Goal: Task Accomplishment & Management: Manage account settings

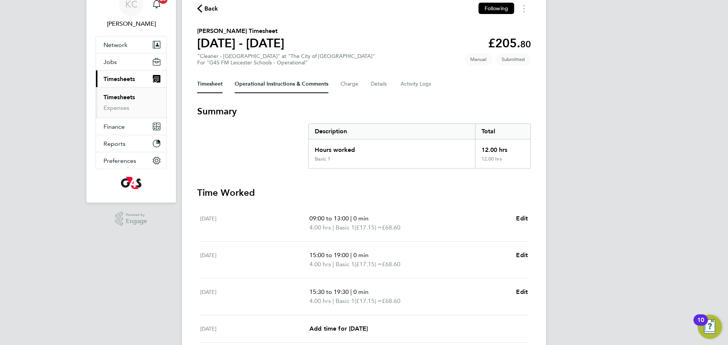
scroll to position [6, 0]
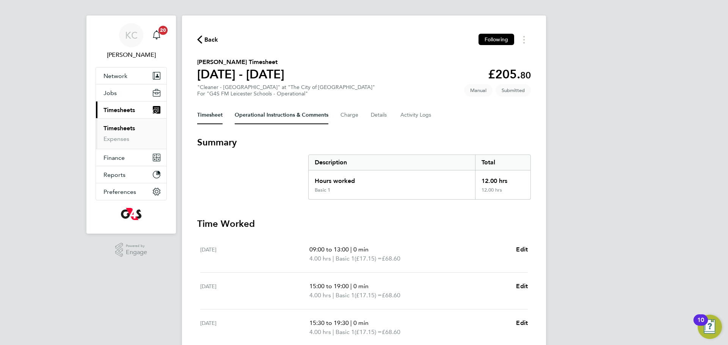
click at [265, 107] on Comments-tab "Operational Instructions & Comments" at bounding box center [282, 115] width 94 height 18
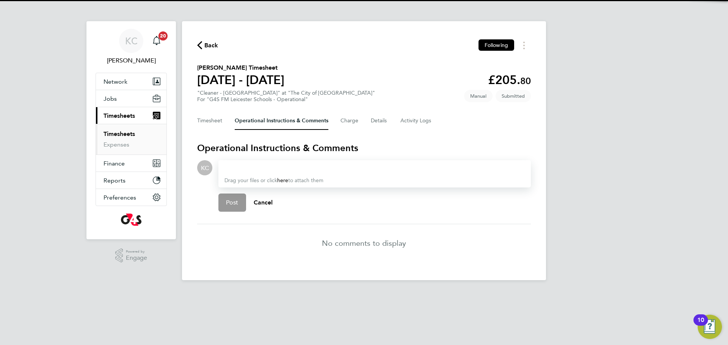
click at [253, 166] on div at bounding box center [374, 167] width 300 height 9
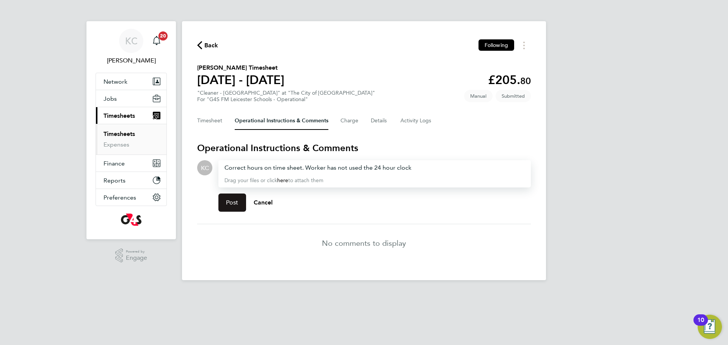
click at [239, 202] on button "Post" at bounding box center [232, 203] width 28 height 18
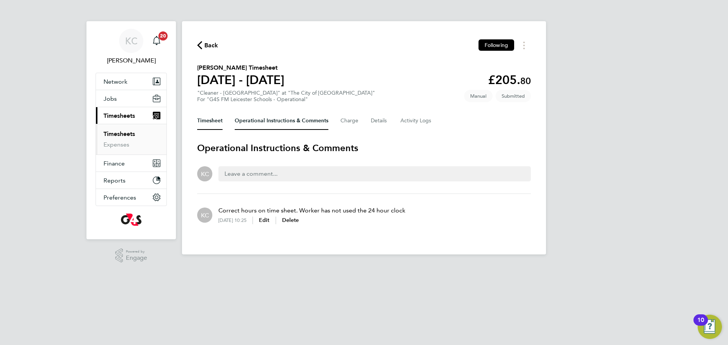
click at [201, 124] on button "Timesheet" at bounding box center [209, 121] width 25 height 18
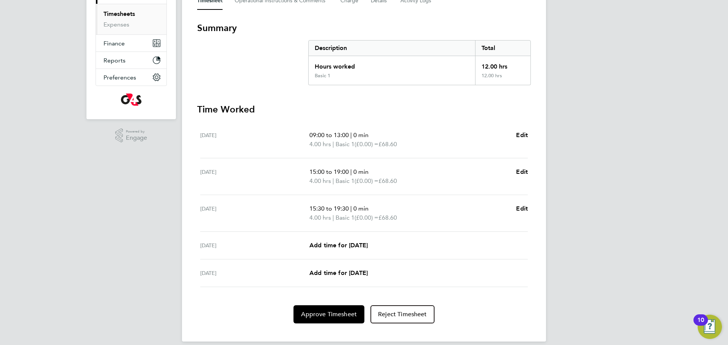
scroll to position [129, 0]
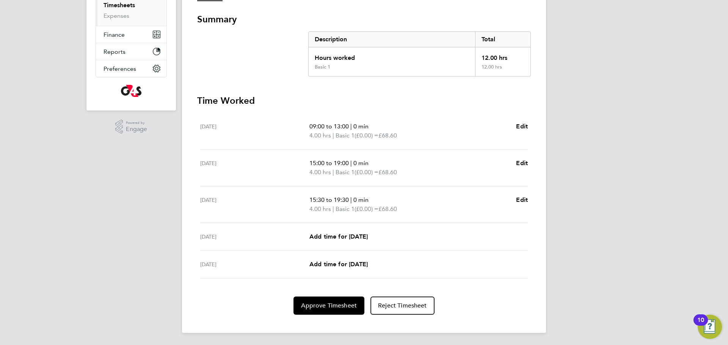
click at [321, 315] on div "Back Following Aamina Mohamed's Timesheet 18 - 24 Aug 2025 £205. 80 "Cleaner - …" at bounding box center [364, 112] width 364 height 441
click at [321, 304] on span "Approve Timesheet" at bounding box center [329, 306] width 56 height 8
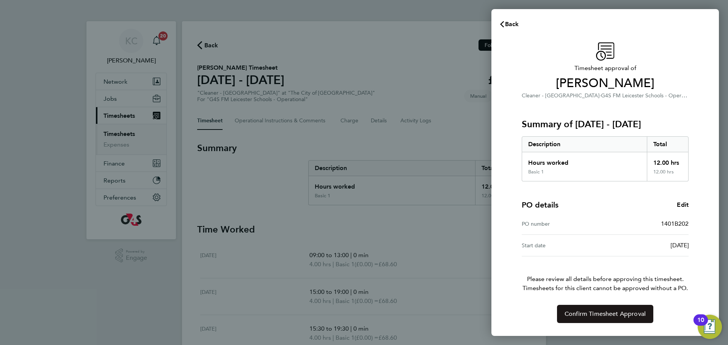
click at [600, 312] on span "Confirm Timesheet Approval" at bounding box center [604, 314] width 81 height 8
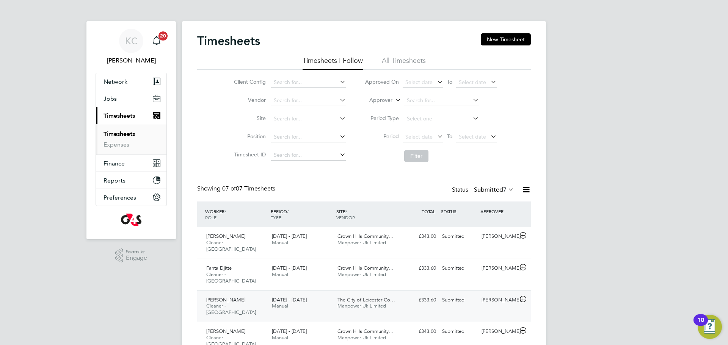
click at [220, 297] on span "[PERSON_NAME]" at bounding box center [225, 300] width 39 height 6
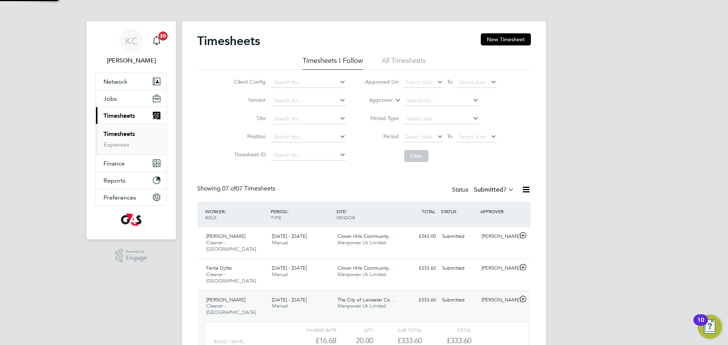
scroll to position [4, 4]
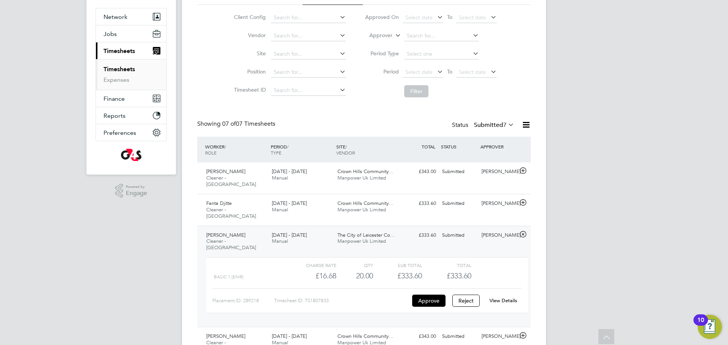
click at [506, 298] on link "View Details" at bounding box center [503, 301] width 28 height 6
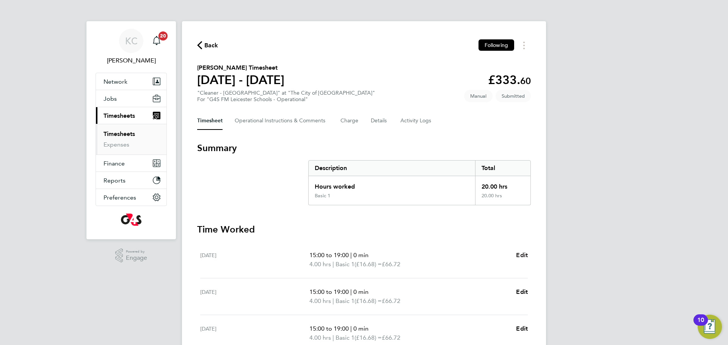
click at [526, 253] on span "Edit" at bounding box center [522, 255] width 12 height 7
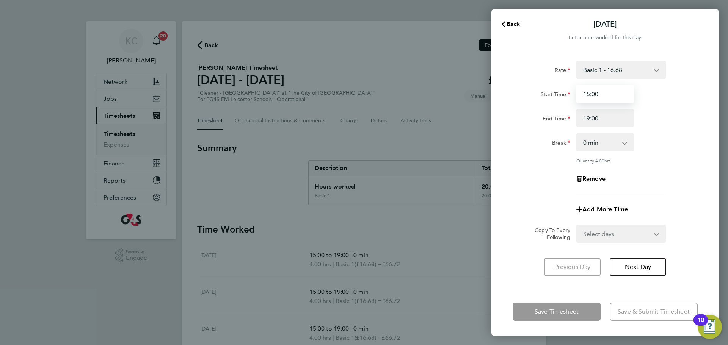
drag, startPoint x: 601, startPoint y: 91, endPoint x: 337, endPoint y: 81, distance: 263.6
click at [342, 81] on div "Back Mon 18 Aug Enter time worked for this day. Rate Basic 1 - 16.68 x1.5 - 23.…" at bounding box center [364, 172] width 728 height 345
type input "08:00"
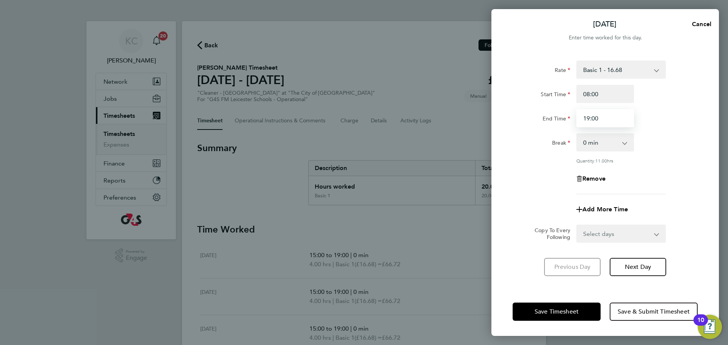
drag, startPoint x: 620, startPoint y: 119, endPoint x: 506, endPoint y: 120, distance: 114.5
click at [506, 124] on div "Rate Basic 1 - 16.68 x1.5 - 23.66 x2 - 33.36 Start Time 08:00 End Time 19:00 Br…" at bounding box center [604, 170] width 227 height 236
type input "12:00"
click at [653, 273] on button "Next Day" at bounding box center [637, 267] width 56 height 18
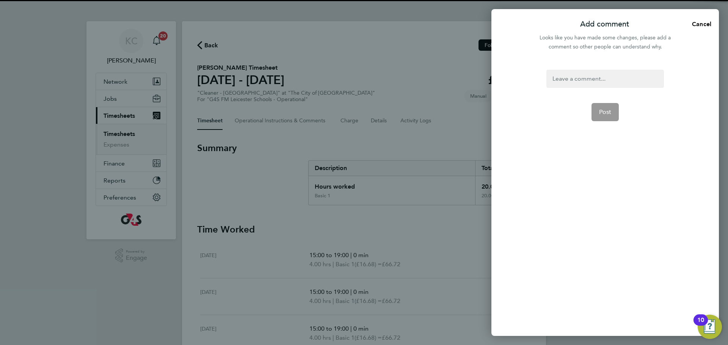
click at [563, 73] on div at bounding box center [604, 79] width 117 height 18
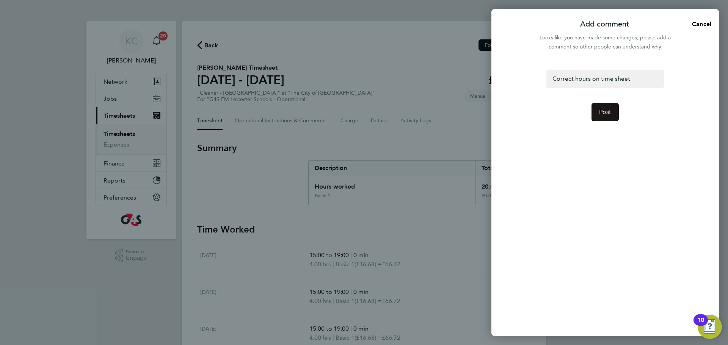
click at [603, 106] on button "Post" at bounding box center [605, 112] width 28 height 18
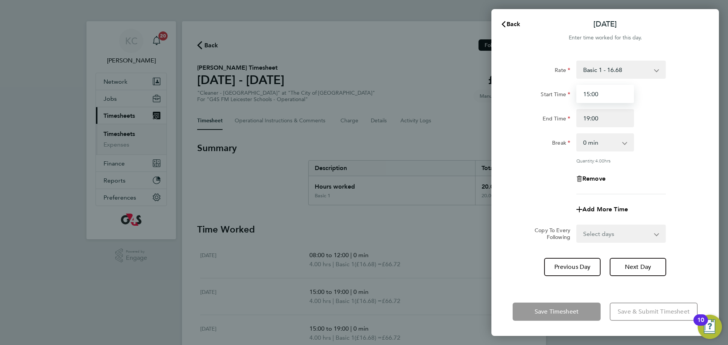
drag, startPoint x: 602, startPoint y: 95, endPoint x: 559, endPoint y: 92, distance: 42.5
click at [559, 92] on div "Start Time 15:00" at bounding box center [604, 94] width 191 height 18
type input "08:00"
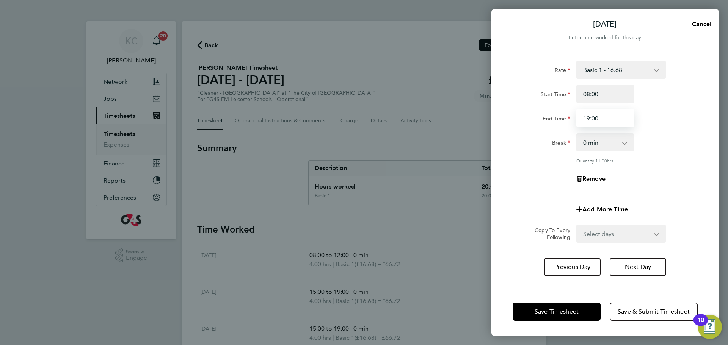
drag, startPoint x: 611, startPoint y: 118, endPoint x: 483, endPoint y: 112, distance: 128.6
click at [483, 114] on div "Tue 19 Aug Cancel Enter time worked for this day. Rate Basic 1 - 16.68 x1.5 - 2…" at bounding box center [364, 172] width 728 height 345
type input "12:00"
click at [637, 268] on span "Next Day" at bounding box center [638, 267] width 26 height 8
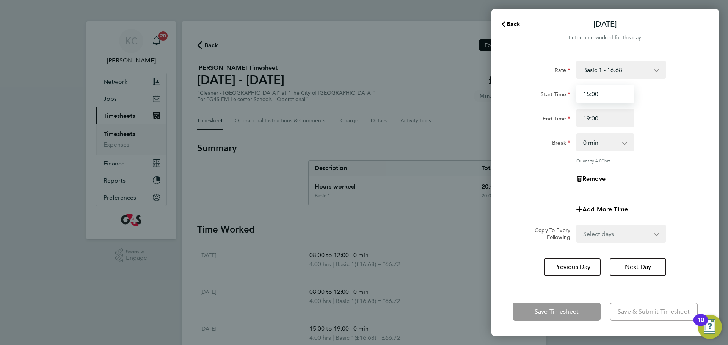
drag, startPoint x: 606, startPoint y: 95, endPoint x: 497, endPoint y: 80, distance: 110.2
click at [497, 80] on div "Rate Basic 1 - 16.68 x1.5 - 23.66 x2 - 33.36 Start Time 15:00 End Time 19:00 Br…" at bounding box center [604, 170] width 227 height 236
type input "08:00"
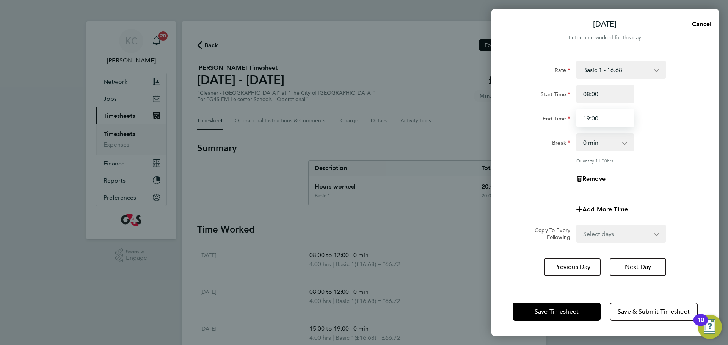
drag, startPoint x: 606, startPoint y: 117, endPoint x: 511, endPoint y: 110, distance: 96.1
click at [511, 110] on div "End Time 19:00" at bounding box center [604, 118] width 191 height 18
type input "12:00"
click at [630, 266] on span "Next Day" at bounding box center [638, 267] width 26 height 8
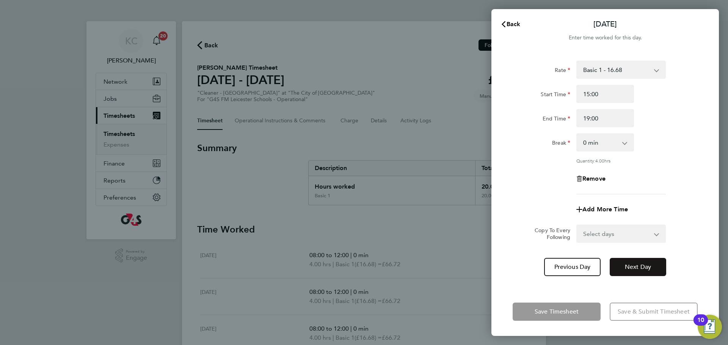
click at [640, 262] on button "Next Day" at bounding box center [637, 267] width 56 height 18
click at [640, 266] on span "Next Day" at bounding box center [638, 267] width 26 height 8
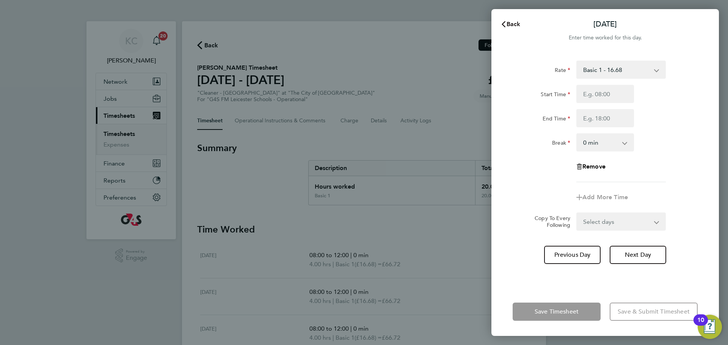
click at [511, 22] on span "Back" at bounding box center [513, 23] width 14 height 7
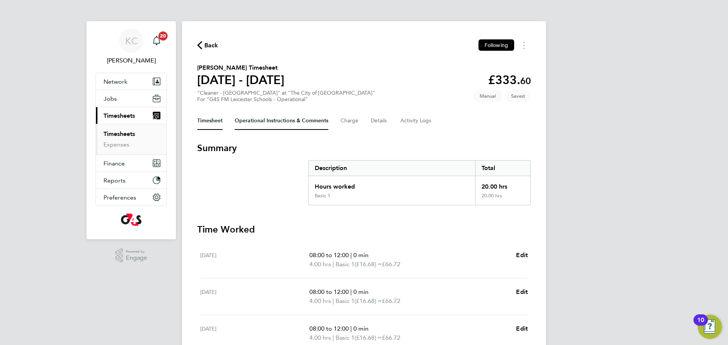
click at [257, 119] on Comments-tab "Operational Instructions & Comments" at bounding box center [282, 121] width 94 height 18
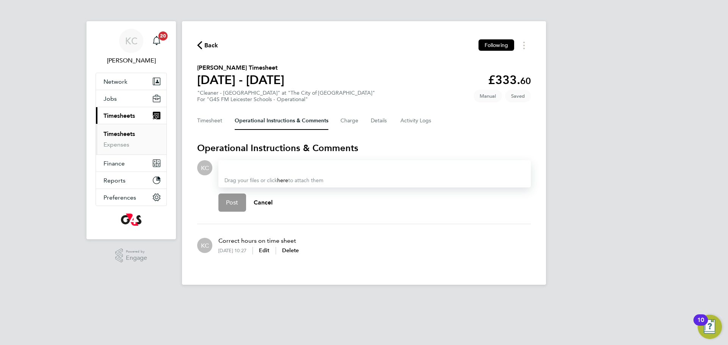
click at [274, 170] on div at bounding box center [374, 167] width 300 height 9
click at [227, 200] on span "Post" at bounding box center [232, 203] width 13 height 8
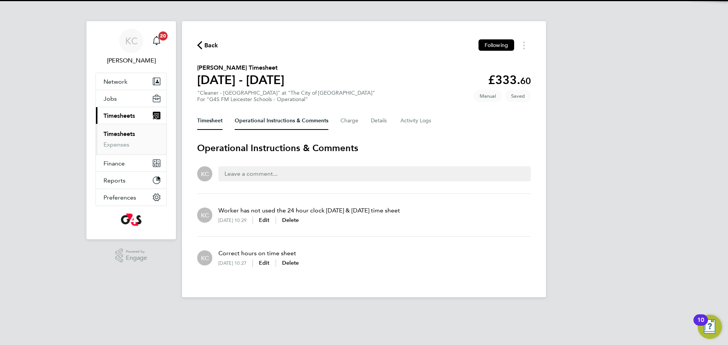
click at [211, 121] on button "Timesheet" at bounding box center [209, 121] width 25 height 18
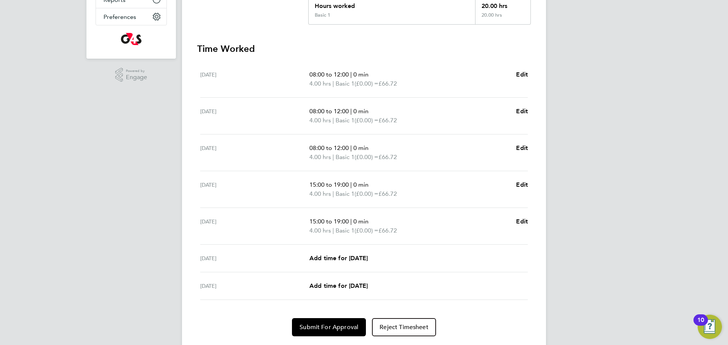
scroll to position [202, 0]
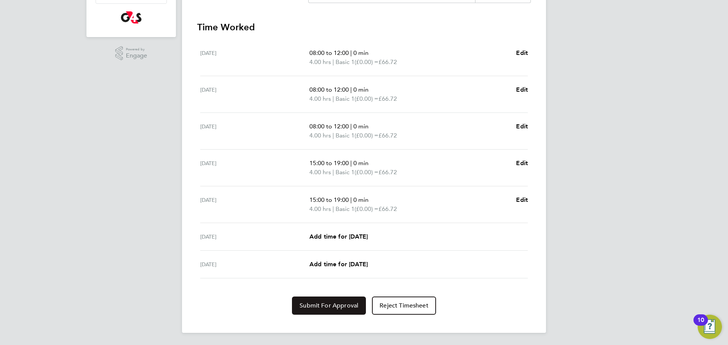
click at [318, 303] on span "Submit For Approval" at bounding box center [328, 306] width 59 height 8
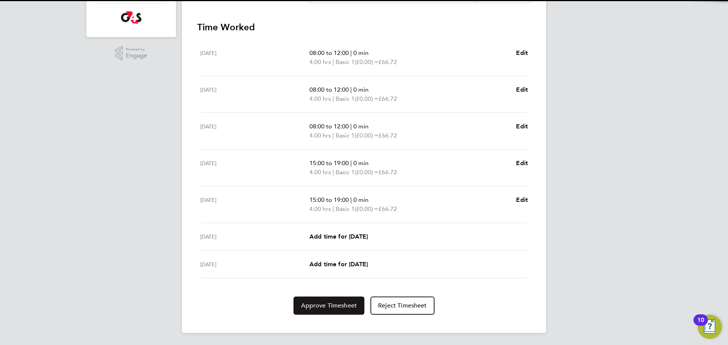
click at [327, 305] on span "Approve Timesheet" at bounding box center [329, 306] width 56 height 8
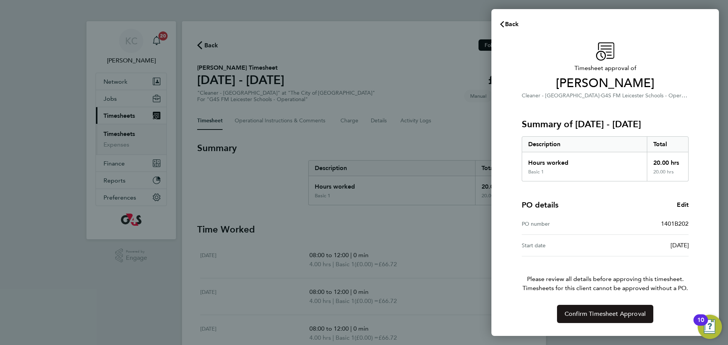
click at [584, 312] on span "Confirm Timesheet Approval" at bounding box center [604, 314] width 81 height 8
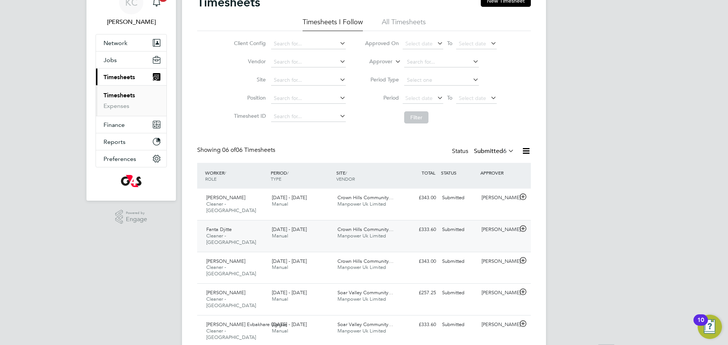
scroll to position [43, 0]
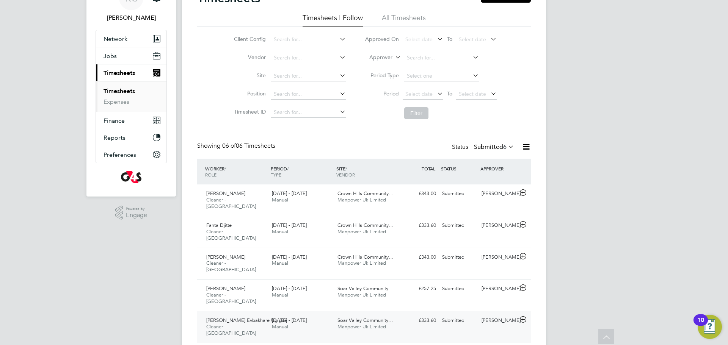
click at [232, 324] on span "Cleaner - [GEOGRAPHIC_DATA]" at bounding box center [231, 330] width 50 height 13
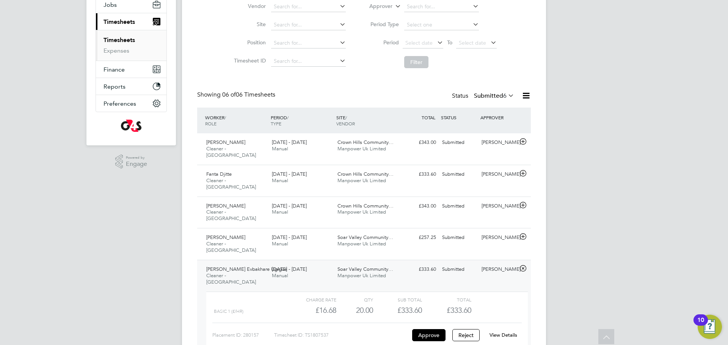
scroll to position [123, 0]
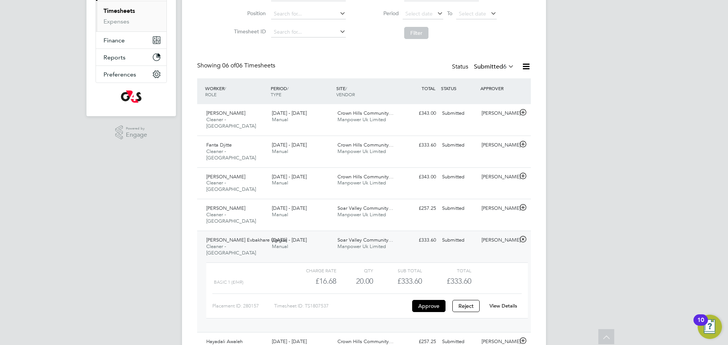
click at [512, 303] on link "View Details" at bounding box center [503, 306] width 28 height 6
click at [66, 234] on div "KC Kirsty Collins Notifications 20 Applications: Network Team Members Businesse…" at bounding box center [364, 134] width 728 height 515
click at [229, 205] on span "Mahad Hussein" at bounding box center [225, 208] width 39 height 6
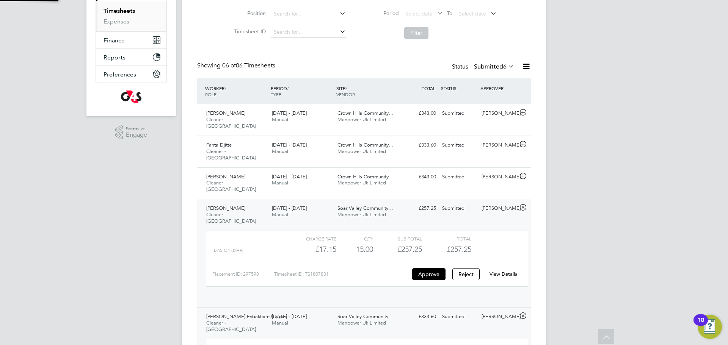
scroll to position [13, 74]
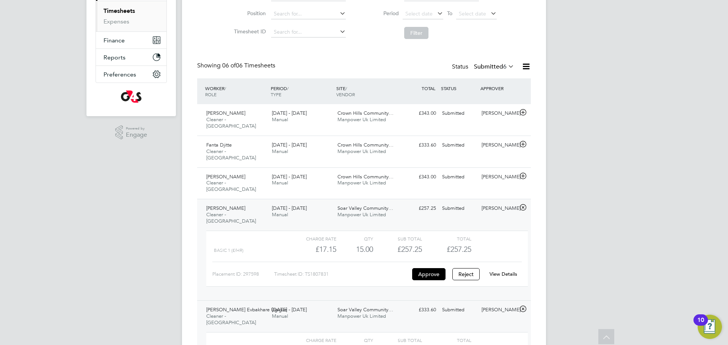
click at [511, 271] on link "View Details" at bounding box center [503, 274] width 28 height 6
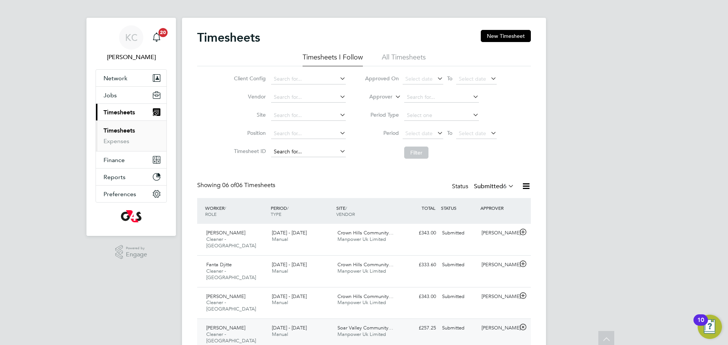
scroll to position [0, 0]
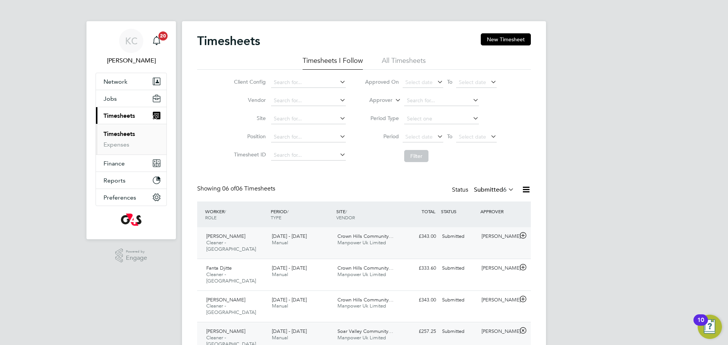
click at [216, 235] on span "Rambhai Karavadra" at bounding box center [225, 236] width 39 height 6
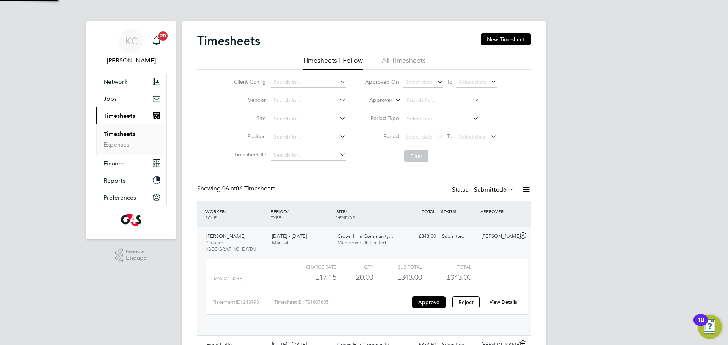
scroll to position [13, 74]
click at [502, 299] on link "View Details" at bounding box center [503, 302] width 28 height 6
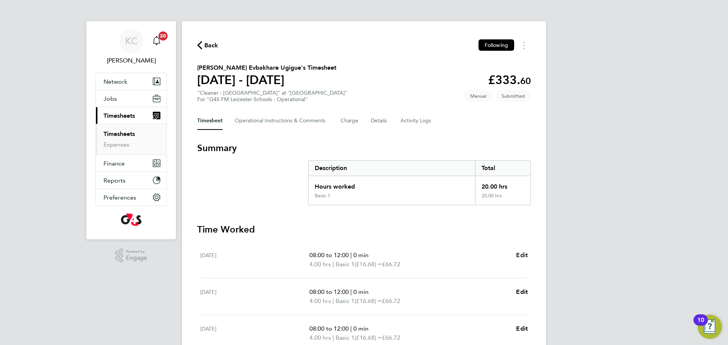
click at [522, 253] on span "Edit" at bounding box center [522, 255] width 12 height 7
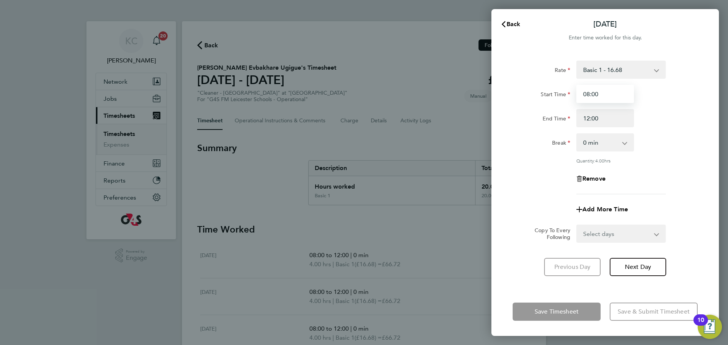
drag, startPoint x: 603, startPoint y: 94, endPoint x: 530, endPoint y: 88, distance: 73.8
click at [537, 94] on div "Start Time 08:00" at bounding box center [604, 94] width 191 height 18
type input "08:00"
click at [642, 271] on button "Next Day" at bounding box center [637, 267] width 56 height 18
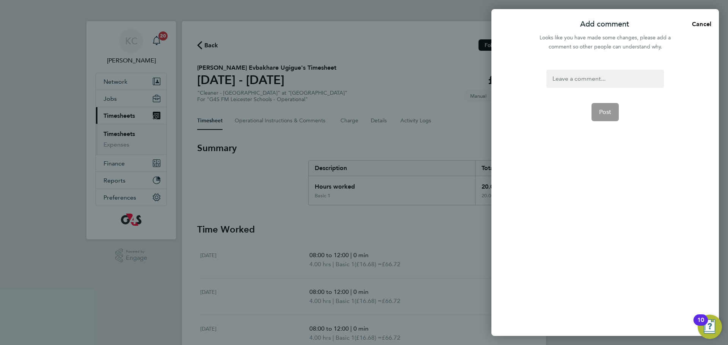
click at [581, 80] on div at bounding box center [604, 79] width 117 height 18
click at [602, 113] on span "Post" at bounding box center [605, 112] width 13 height 8
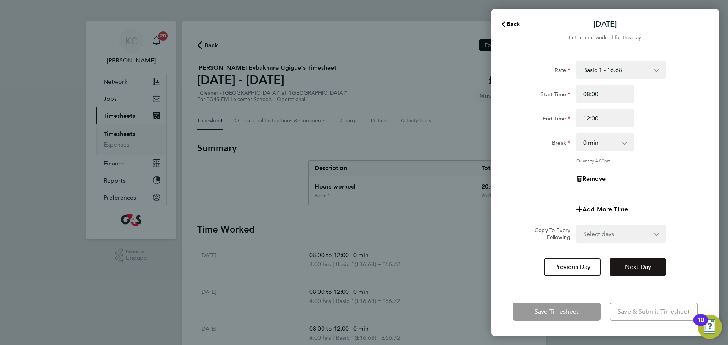
click at [633, 265] on span "Next Day" at bounding box center [638, 267] width 26 height 8
click at [647, 266] on span "Next Day" at bounding box center [638, 267] width 26 height 8
click at [628, 259] on button "Next Day" at bounding box center [637, 267] width 56 height 18
click at [506, 22] on icon "button" at bounding box center [503, 24] width 6 height 6
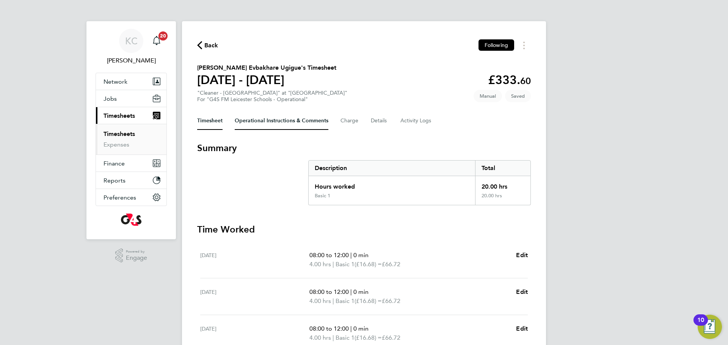
click at [263, 119] on Comments-tab "Operational Instructions & Comments" at bounding box center [282, 121] width 94 height 18
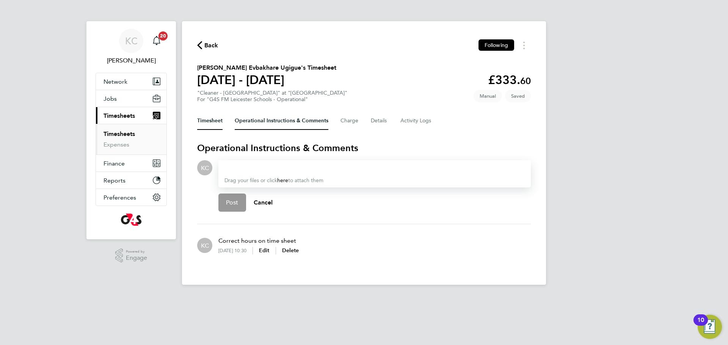
click at [207, 122] on button "Timesheet" at bounding box center [209, 121] width 25 height 18
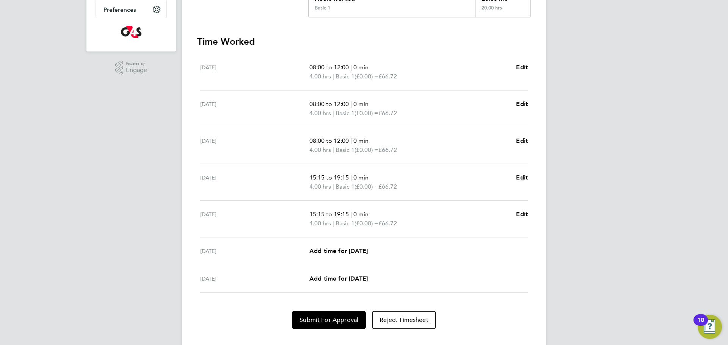
scroll to position [202, 0]
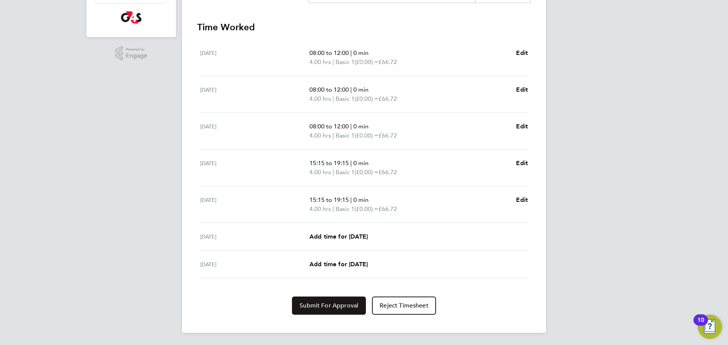
click at [329, 308] on span "Submit For Approval" at bounding box center [328, 306] width 59 height 8
click at [328, 308] on span "Approve Timesheet" at bounding box center [329, 306] width 56 height 8
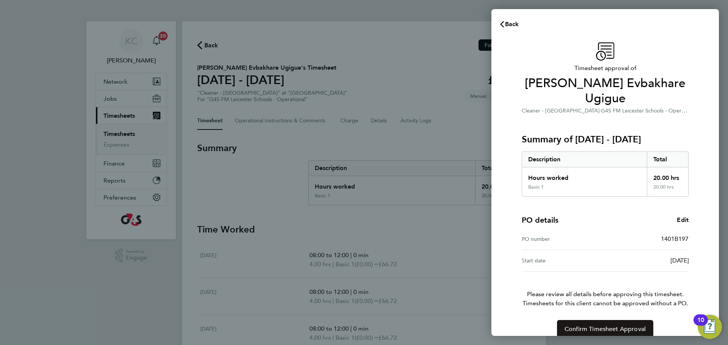
click at [600, 326] on span "Confirm Timesheet Approval" at bounding box center [604, 330] width 81 height 8
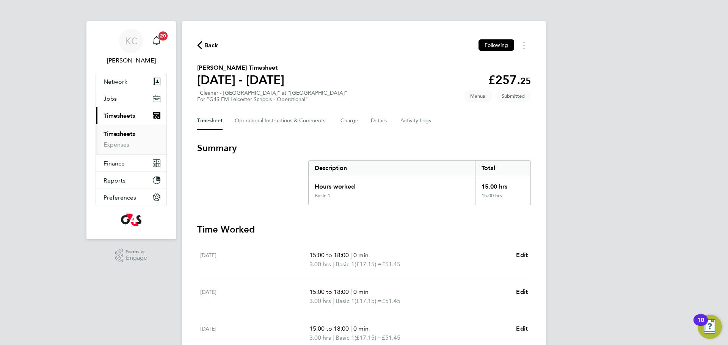
click at [520, 253] on span "Edit" at bounding box center [522, 255] width 12 height 7
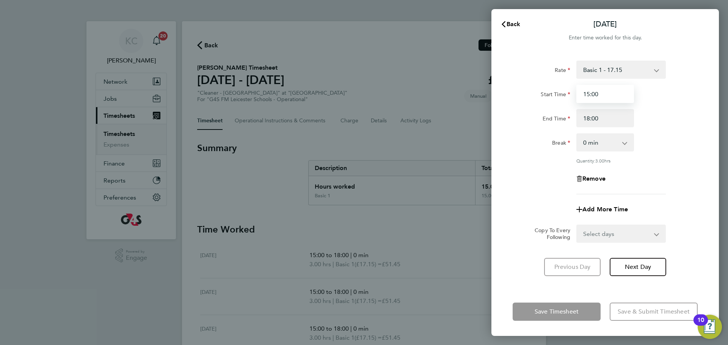
drag, startPoint x: 603, startPoint y: 96, endPoint x: 491, endPoint y: 78, distance: 113.2
click at [491, 78] on div "Rate Basic 1 - 17.15 x2 - 34.30 x1.5 - 24.33 Start Time 15:00 End Time 18:00 Br…" at bounding box center [604, 170] width 227 height 236
type input "15:30"
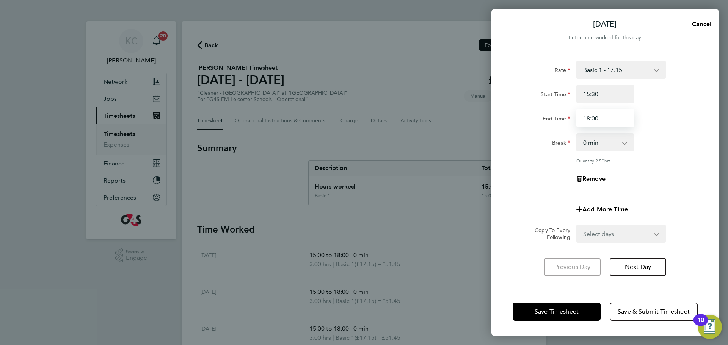
drag, startPoint x: 613, startPoint y: 124, endPoint x: 543, endPoint y: 132, distance: 70.6
click at [543, 132] on div "Rate Basic 1 - 17.15 x2 - 34.30 x1.5 - 24.33 Start Time 15:30 End Time 18:00 Br…" at bounding box center [604, 128] width 185 height 134
type input "18:30"
click at [645, 269] on span "Next Day" at bounding box center [638, 267] width 26 height 8
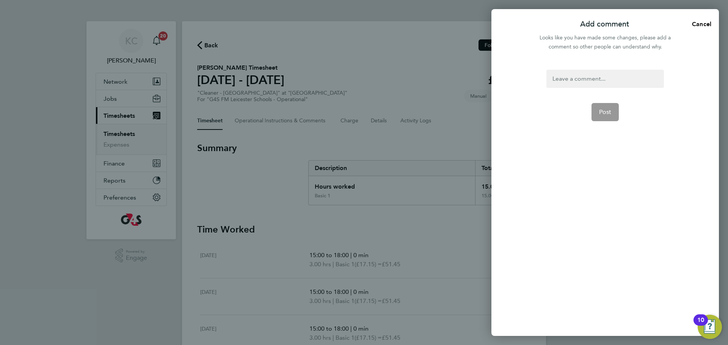
click at [569, 78] on div at bounding box center [604, 79] width 117 height 18
click at [605, 112] on span "Post" at bounding box center [605, 112] width 13 height 8
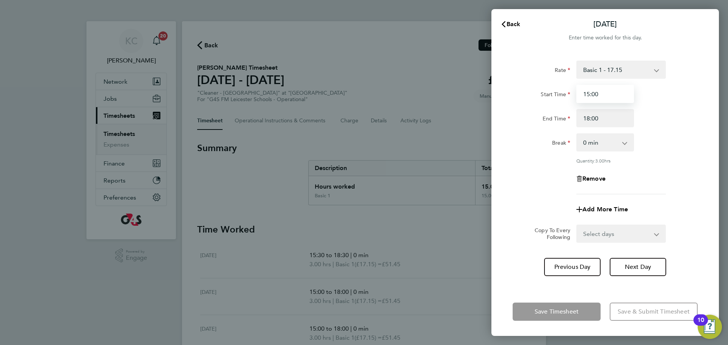
click at [602, 91] on input "15:00" at bounding box center [605, 94] width 58 height 18
type input "15:10"
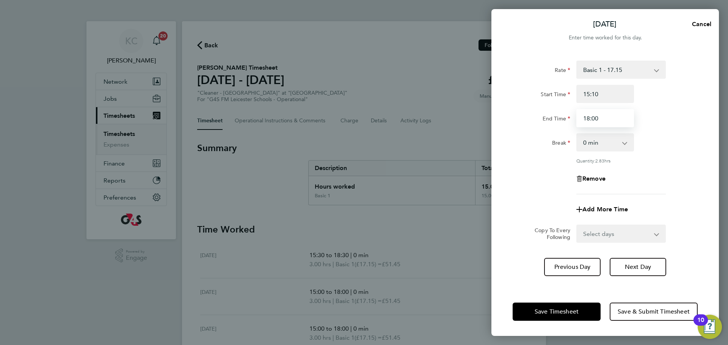
click at [614, 116] on input "18:00" at bounding box center [605, 118] width 58 height 18
type input "18:10"
click at [631, 269] on span "Next Day" at bounding box center [638, 267] width 26 height 8
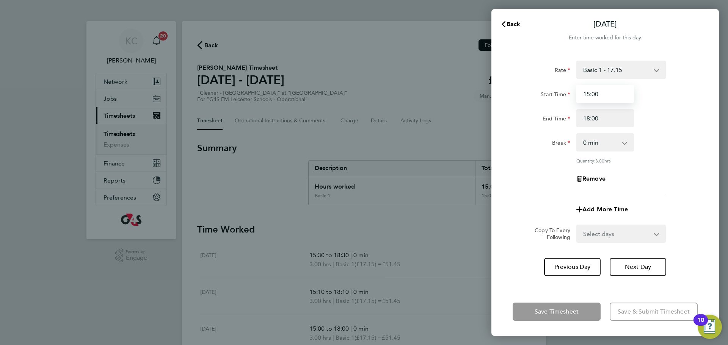
click at [606, 98] on input "15:00" at bounding box center [605, 94] width 58 height 18
type input "15:10"
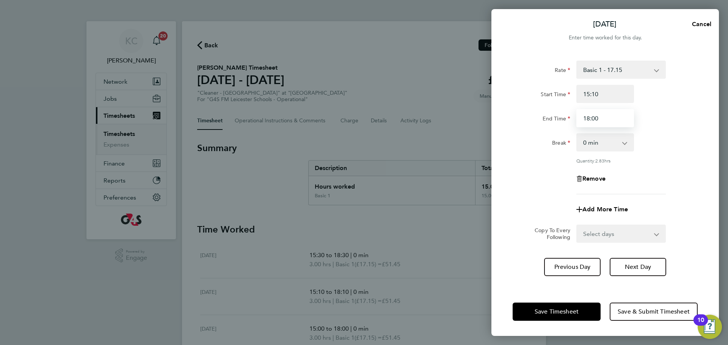
click at [611, 121] on input "18:00" at bounding box center [605, 118] width 58 height 18
type input "18:10"
click at [627, 266] on span "Next Day" at bounding box center [638, 267] width 26 height 8
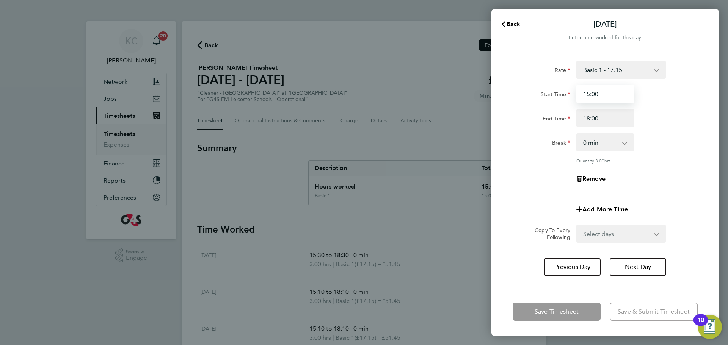
click at [611, 94] on input "15:00" at bounding box center [605, 94] width 58 height 18
type input "15:10"
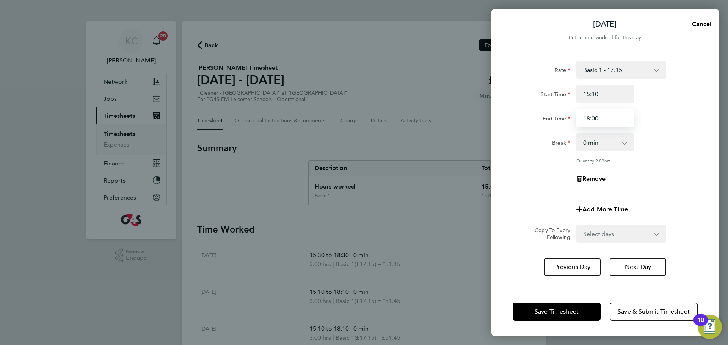
click at [609, 115] on input "18:00" at bounding box center [605, 118] width 58 height 18
type input "18:10"
click at [623, 262] on button "Next Day" at bounding box center [637, 267] width 56 height 18
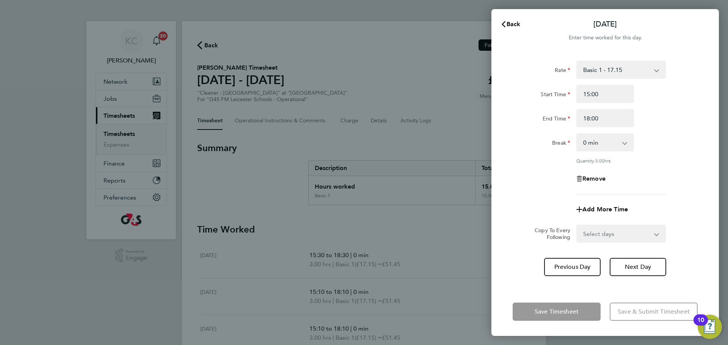
click at [592, 181] on span "Remove" at bounding box center [593, 178] width 23 height 7
select select "null"
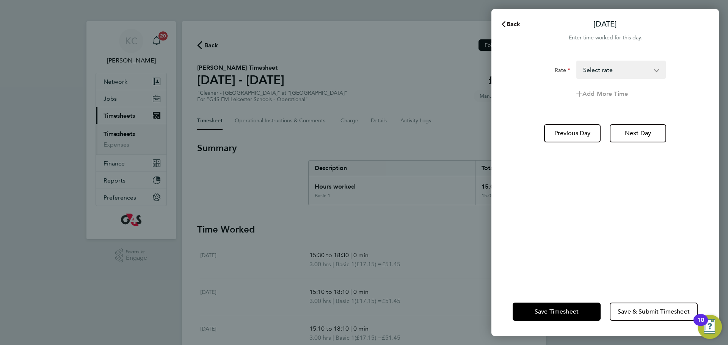
click at [506, 24] on span "Back" at bounding box center [513, 23] width 14 height 7
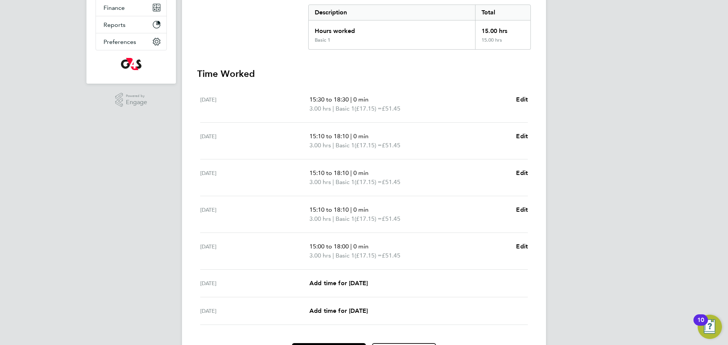
scroll to position [158, 0]
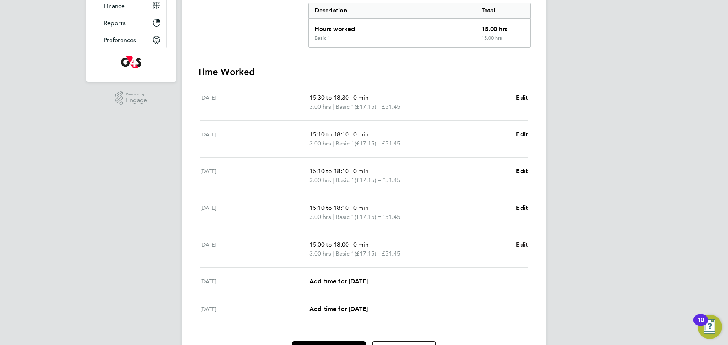
click at [523, 242] on span "Edit" at bounding box center [522, 244] width 12 height 7
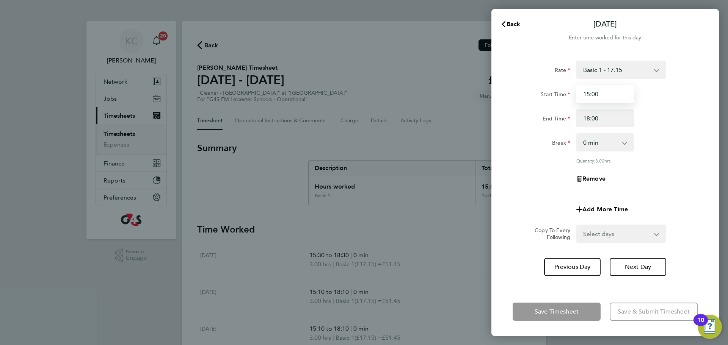
click at [603, 88] on input "15:00" at bounding box center [605, 94] width 58 height 18
type input "15:10"
click at [604, 121] on input "18:00" at bounding box center [605, 118] width 58 height 18
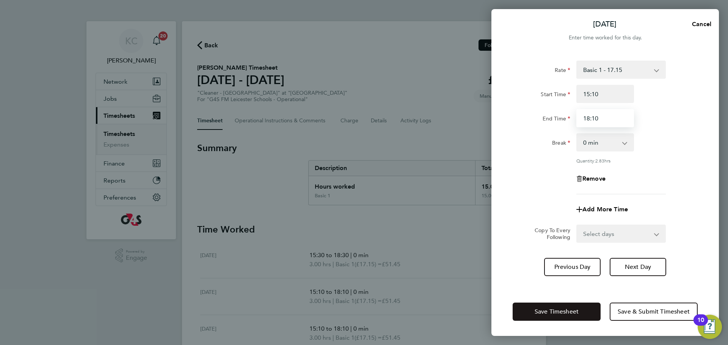
type input "18:10"
click at [550, 307] on button "Save Timesheet" at bounding box center [556, 312] width 88 height 18
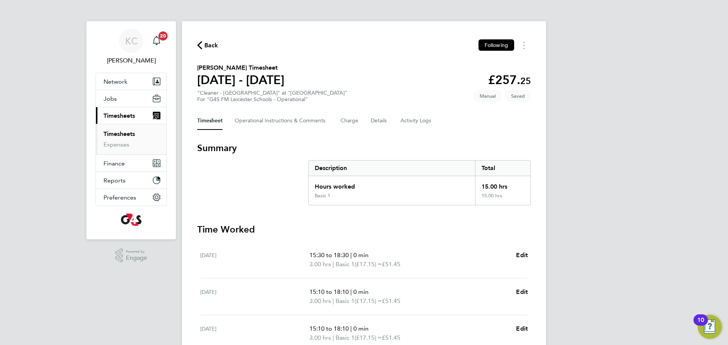
click at [211, 47] on span "Back" at bounding box center [211, 45] width 14 height 9
click at [531, 254] on div "Back Following [PERSON_NAME] Timesheet [DATE] - [DATE] £343. 00 "Cleaner - [GEO…" at bounding box center [364, 278] width 364 height 514
click at [524, 255] on span "Edit" at bounding box center [522, 255] width 12 height 7
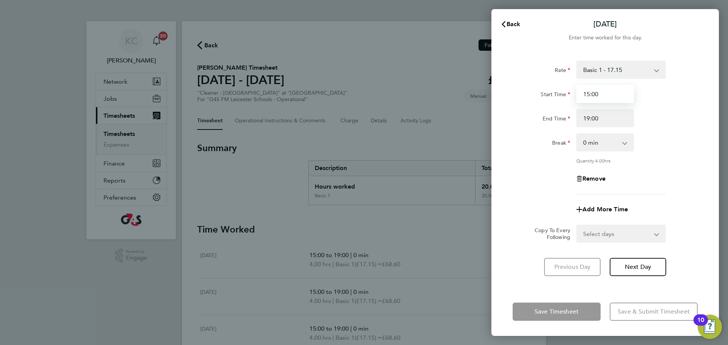
drag, startPoint x: 601, startPoint y: 96, endPoint x: 519, endPoint y: 83, distance: 82.9
click at [519, 83] on div "Rate Basic 1 - 17.15 Start Time 15:00 End Time 19:00 Break 0 min 15 min 30 min …" at bounding box center [604, 128] width 185 height 134
type input "07:00"
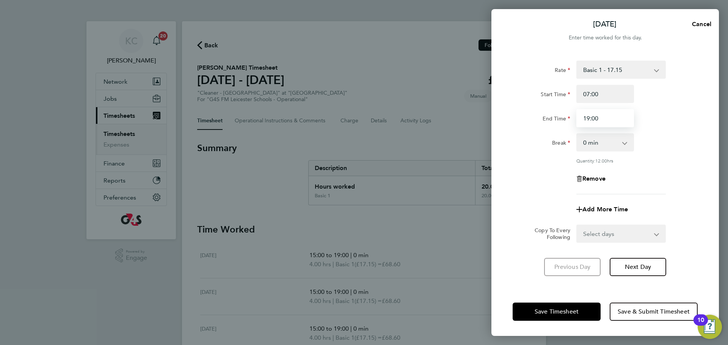
drag, startPoint x: 615, startPoint y: 121, endPoint x: 446, endPoint y: 94, distance: 171.1
click at [446, 94] on div "[DATE] Cancel Enter time worked for this day. Rate Basic 1 - 17.15 Start Time 0…" at bounding box center [364, 172] width 728 height 345
type input "11:00"
click at [648, 263] on span "Next Day" at bounding box center [638, 267] width 26 height 8
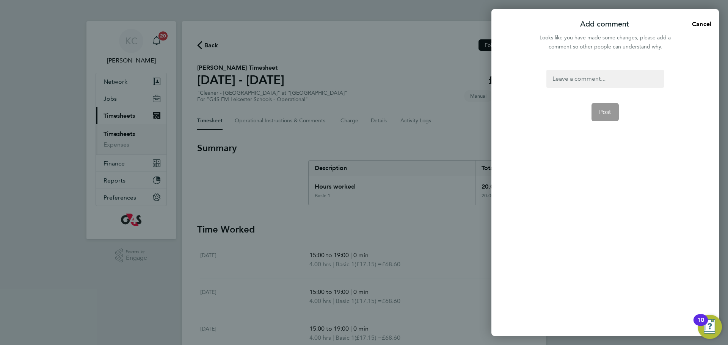
click at [592, 79] on div at bounding box center [604, 79] width 117 height 18
click at [613, 114] on button "Post" at bounding box center [605, 112] width 28 height 18
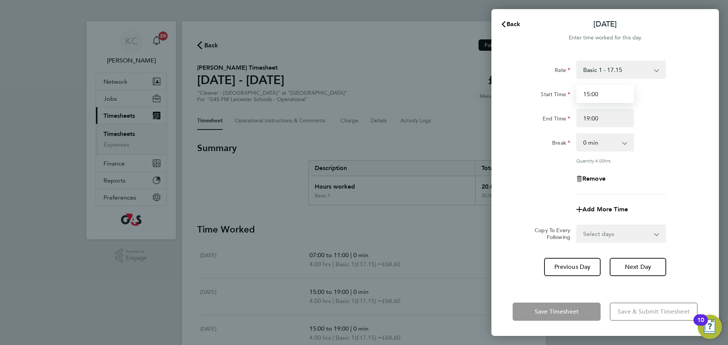
drag, startPoint x: 602, startPoint y: 98, endPoint x: 471, endPoint y: 80, distance: 132.0
click at [471, 80] on div "Back Tue 19 Aug Enter time worked for this day. Rate Basic 1 - 17.15 Start Time…" at bounding box center [364, 172] width 728 height 345
type input "07:00"
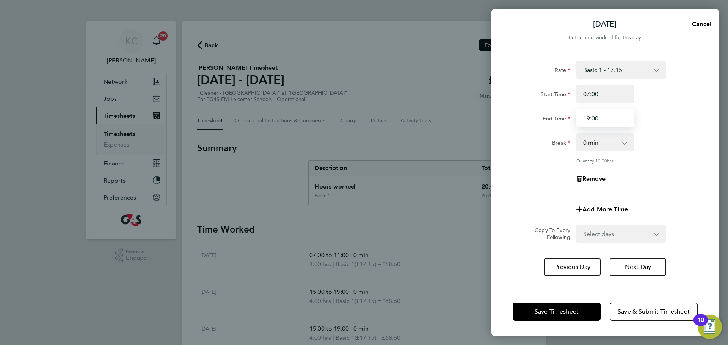
drag, startPoint x: 604, startPoint y: 119, endPoint x: 507, endPoint y: 102, distance: 98.4
click at [507, 102] on div "Rate Basic 1 - 17.15 Start Time 07:00 End Time 19:00 Break 0 min 15 min 30 min …" at bounding box center [604, 170] width 227 height 236
type input "11:00"
click at [642, 269] on span "Next Day" at bounding box center [638, 267] width 26 height 8
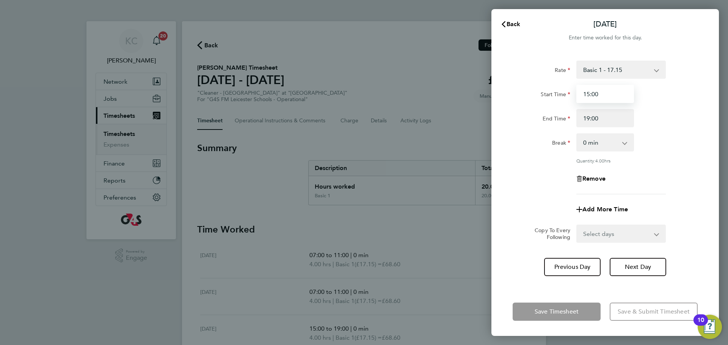
drag, startPoint x: 598, startPoint y: 93, endPoint x: 438, endPoint y: 83, distance: 160.6
click at [438, 83] on div "Back Wed 20 Aug Enter time worked for this day. Rate Basic 1 - 17.15 Start Time…" at bounding box center [364, 172] width 728 height 345
type input "09:00"
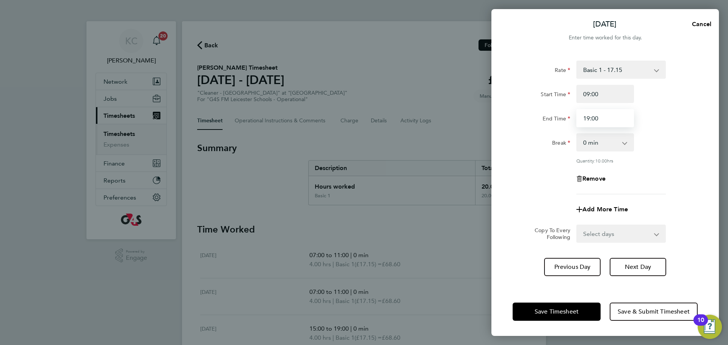
drag, startPoint x: 614, startPoint y: 119, endPoint x: 503, endPoint y: 120, distance: 110.7
click at [503, 120] on div "Rate Basic 1 - 17.15 Start Time 09:00 End Time 19:00 Break 0 min 15 min 30 min …" at bounding box center [604, 170] width 227 height 236
type input "13:00"
click at [632, 266] on span "Next Day" at bounding box center [638, 267] width 26 height 8
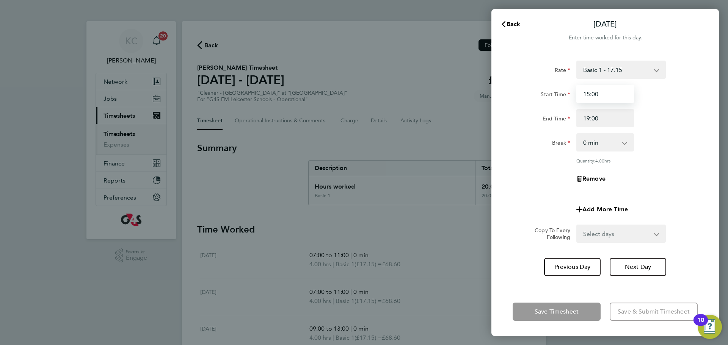
click at [619, 88] on input "15:00" at bounding box center [605, 94] width 58 height 18
type input "15:15"
click at [604, 121] on input "19:00" at bounding box center [605, 118] width 58 height 18
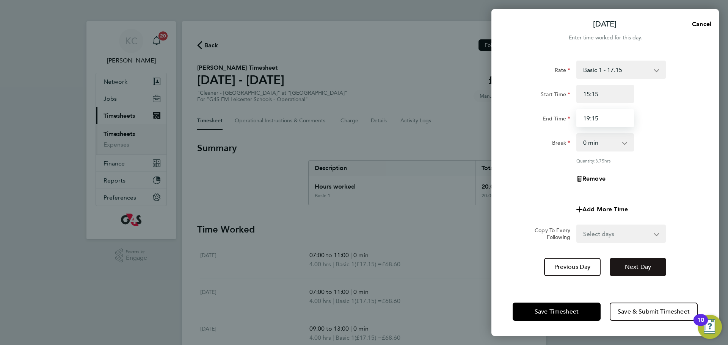
type input "19:15"
click at [645, 266] on span "Next Day" at bounding box center [638, 267] width 26 height 8
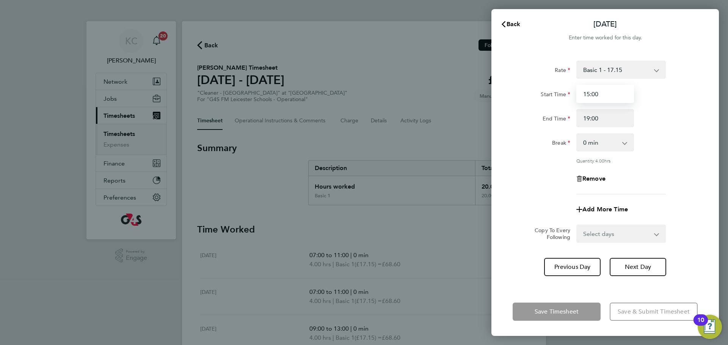
click at [601, 94] on input "15:00" at bounding box center [605, 94] width 58 height 18
type input "15:15"
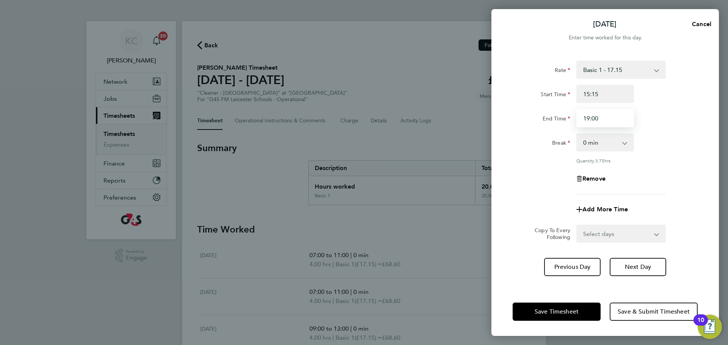
drag, startPoint x: 604, startPoint y: 116, endPoint x: 547, endPoint y: 114, distance: 57.3
click at [547, 114] on div "End Time 19:00" at bounding box center [604, 118] width 191 height 18
type input "19:15"
click at [667, 125] on div "End Time 19:15" at bounding box center [604, 118] width 191 height 18
click at [625, 263] on span "Next Day" at bounding box center [638, 267] width 26 height 8
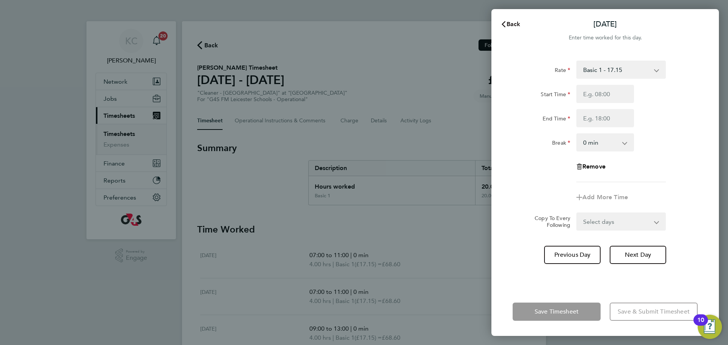
click at [519, 28] on button "Back" at bounding box center [510, 24] width 35 height 15
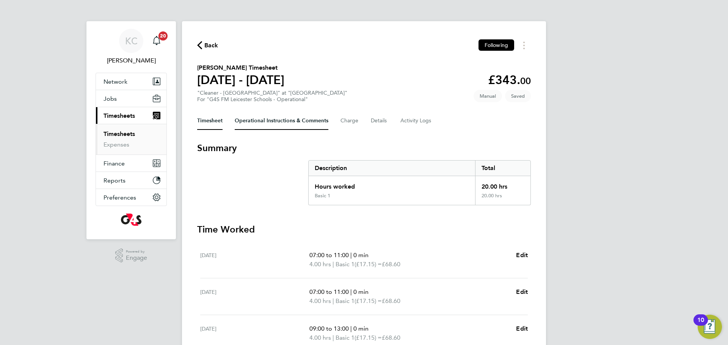
click at [258, 119] on Comments-tab "Operational Instructions & Comments" at bounding box center [282, 121] width 94 height 18
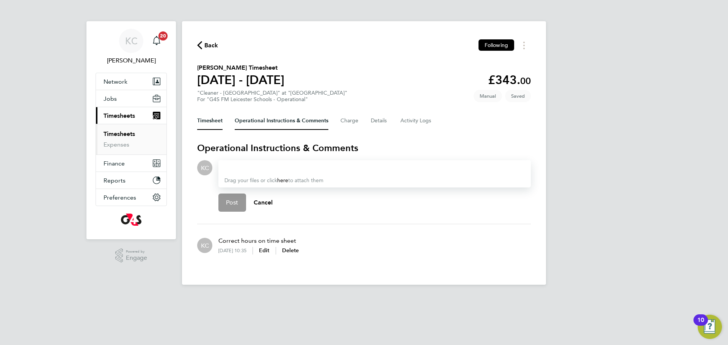
click at [202, 122] on button "Timesheet" at bounding box center [209, 121] width 25 height 18
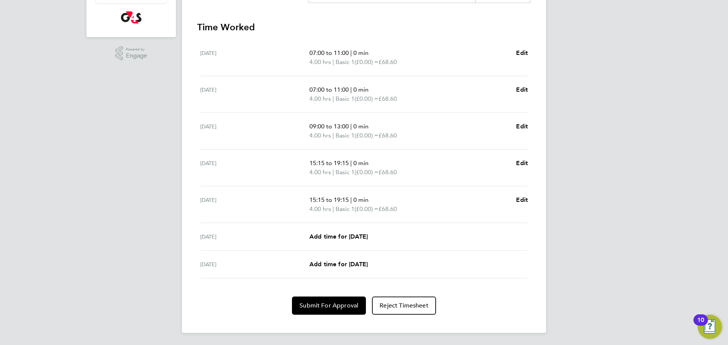
scroll to position [7, 0]
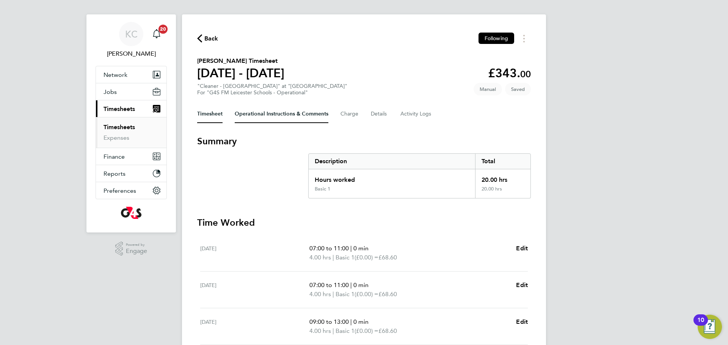
click at [262, 113] on Comments-tab "Operational Instructions & Comments" at bounding box center [282, 114] width 94 height 18
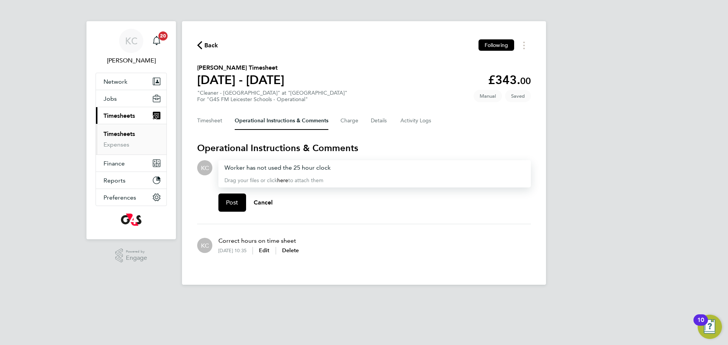
click at [300, 167] on div "Worker has not used the 25 hour clock" at bounding box center [374, 167] width 300 height 9
click at [231, 199] on span "Post" at bounding box center [232, 203] width 13 height 8
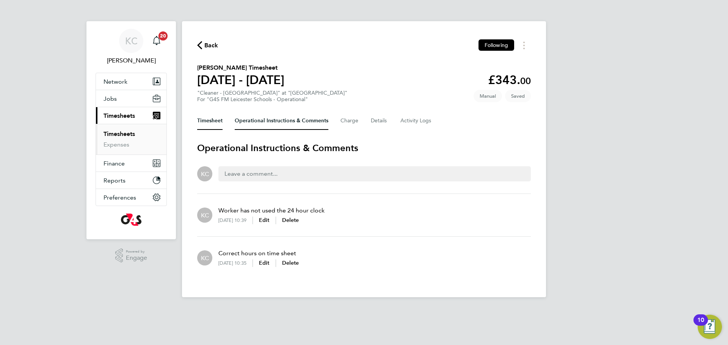
click at [210, 119] on button "Timesheet" at bounding box center [209, 121] width 25 height 18
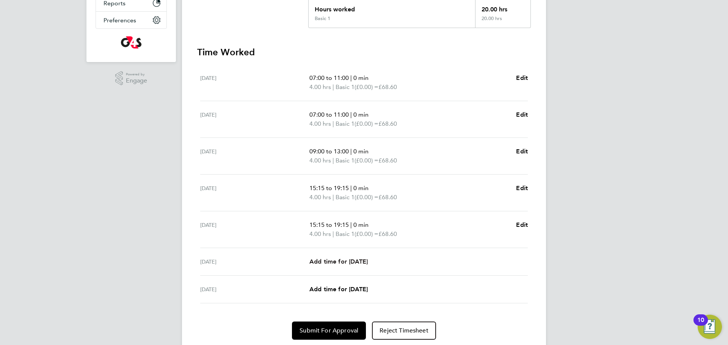
scroll to position [202, 0]
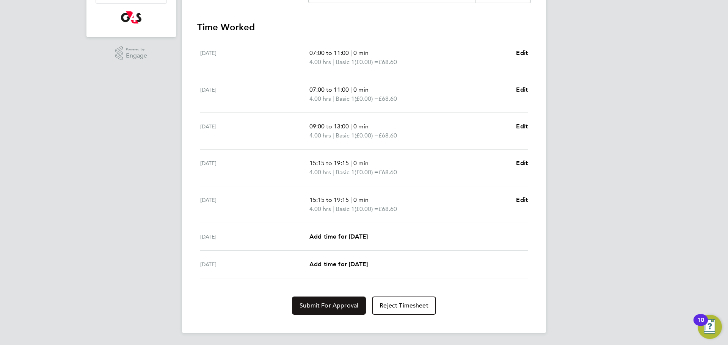
click at [319, 308] on span "Submit For Approval" at bounding box center [328, 306] width 59 height 8
click at [319, 311] on button "Approve Timesheet" at bounding box center [328, 306] width 71 height 18
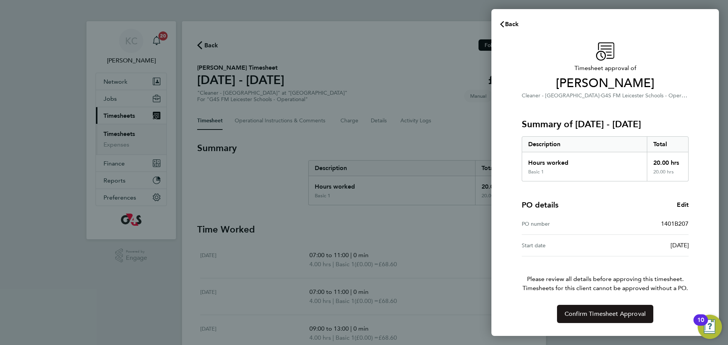
click at [590, 311] on span "Confirm Timesheet Approval" at bounding box center [604, 314] width 81 height 8
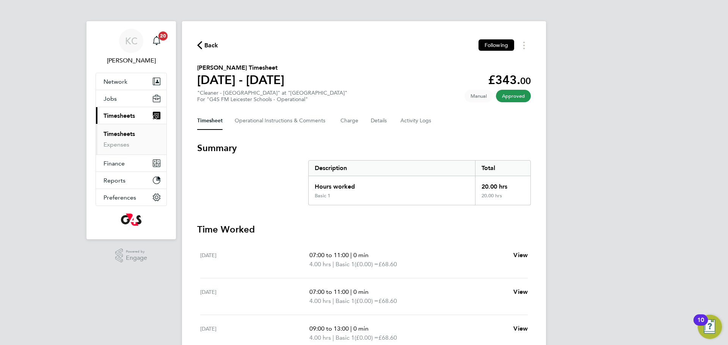
click at [213, 46] on span "Back" at bounding box center [211, 45] width 14 height 9
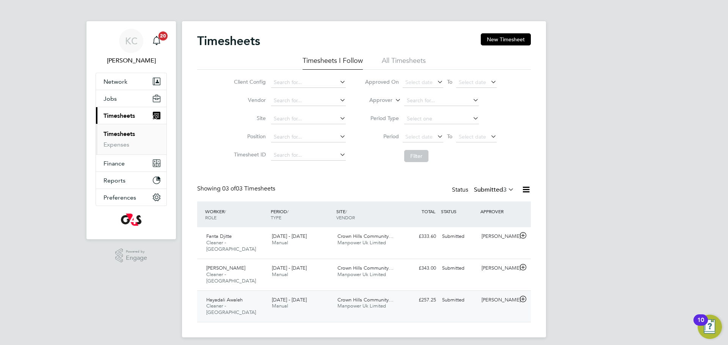
click at [215, 297] on span "Hayadali Awaleh" at bounding box center [224, 300] width 36 height 6
click at [194, 270] on div "Timesheets New Timesheet Timesheets I Follow All Timesheets Client Config Vendo…" at bounding box center [364, 214] width 364 height 386
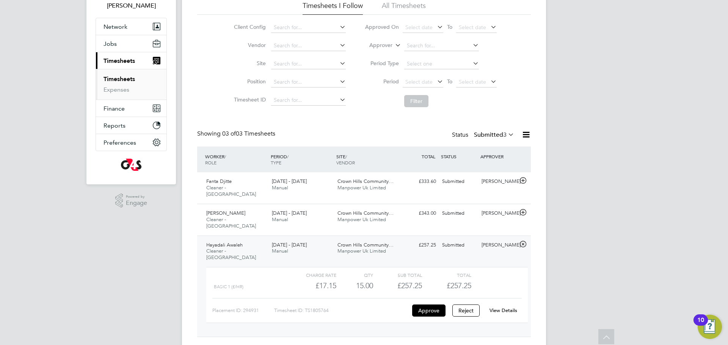
scroll to position [56, 0]
click at [496, 307] on link "View Details" at bounding box center [503, 310] width 28 height 6
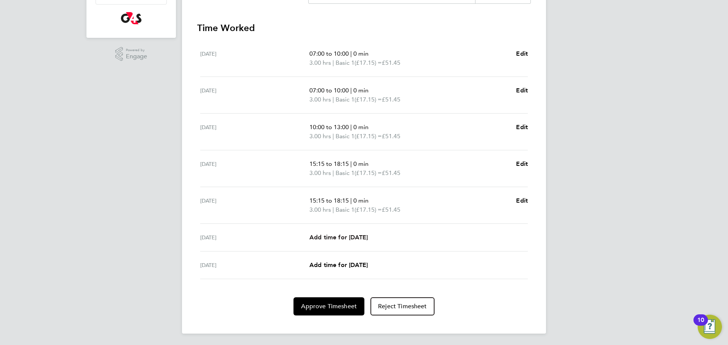
scroll to position [202, 0]
drag, startPoint x: 337, startPoint y: 301, endPoint x: 333, endPoint y: 307, distance: 6.5
click at [337, 302] on button "Approve Timesheet" at bounding box center [328, 306] width 71 height 18
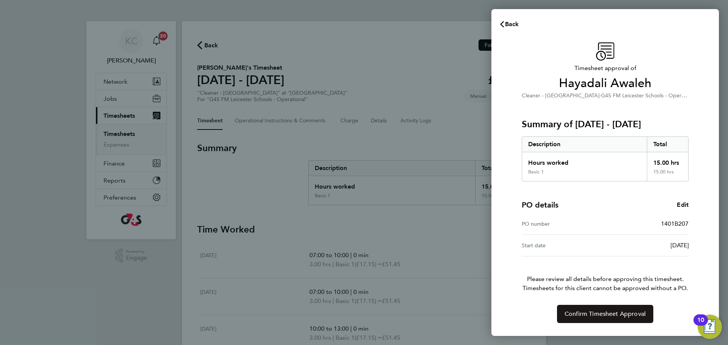
click at [601, 315] on span "Confirm Timesheet Approval" at bounding box center [604, 314] width 81 height 8
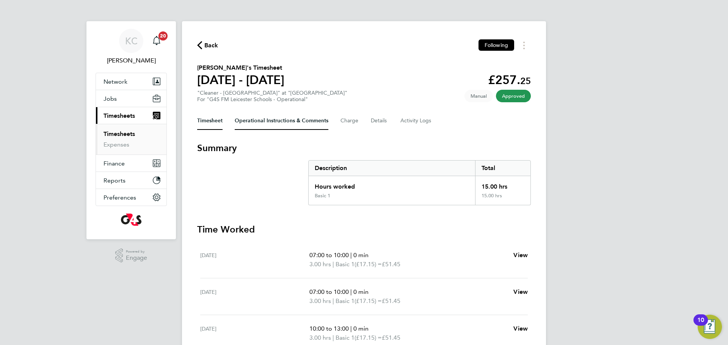
click at [279, 120] on Comments-tab "Operational Instructions & Comments" at bounding box center [282, 121] width 94 height 18
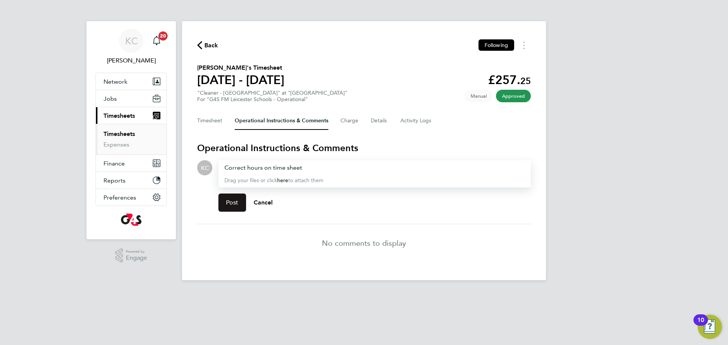
click at [237, 203] on span "Post" at bounding box center [232, 203] width 13 height 8
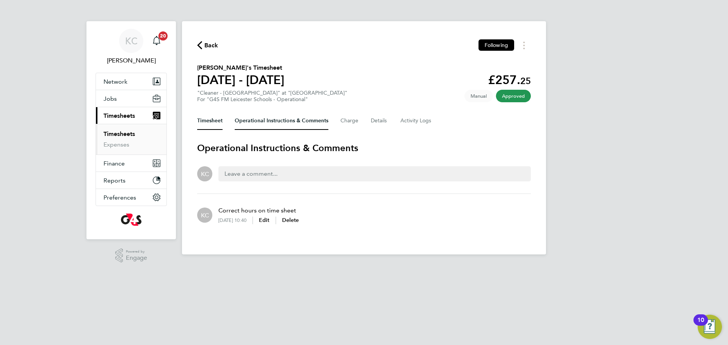
click at [206, 125] on button "Timesheet" at bounding box center [209, 121] width 25 height 18
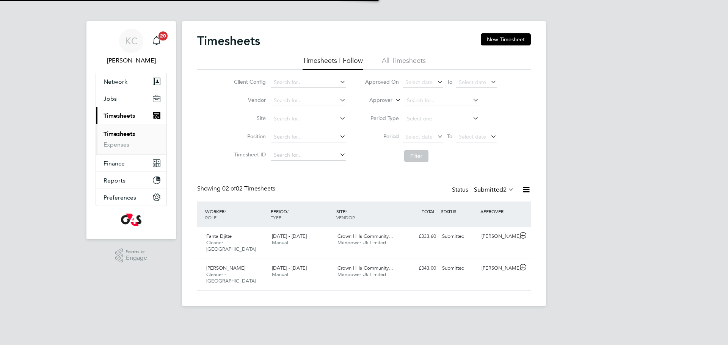
scroll to position [19, 66]
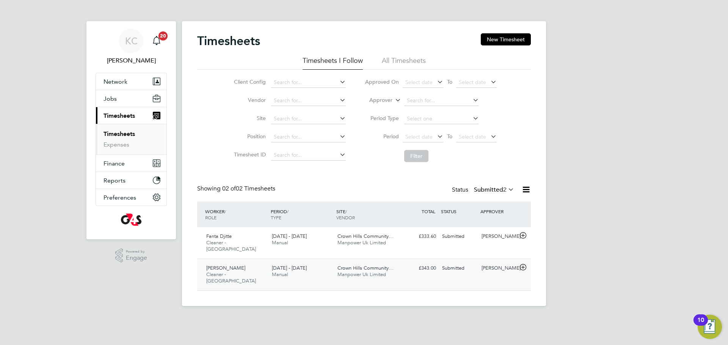
click at [220, 265] on span "[PERSON_NAME]" at bounding box center [225, 268] width 39 height 6
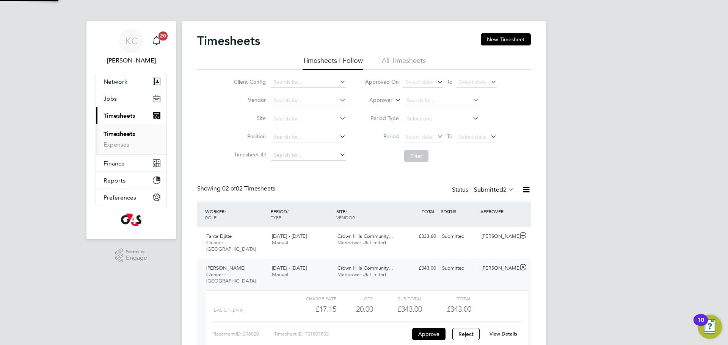
scroll to position [13, 74]
click at [512, 331] on link "View Details" at bounding box center [503, 334] width 28 height 6
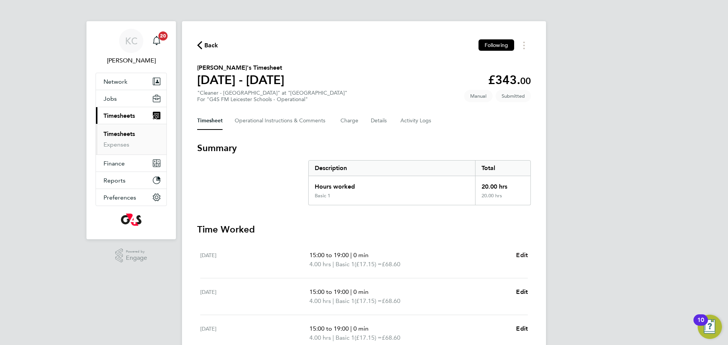
click at [521, 251] on link "Edit" at bounding box center [522, 255] width 12 height 9
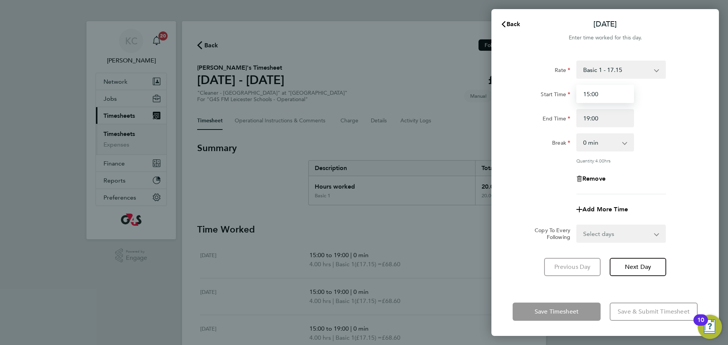
drag, startPoint x: 614, startPoint y: 91, endPoint x: 610, endPoint y: 89, distance: 4.6
click at [612, 90] on input "15:00" at bounding box center [605, 94] width 58 height 18
type input "1"
type input "09:50"
drag, startPoint x: 611, startPoint y: 118, endPoint x: 511, endPoint y: 111, distance: 99.9
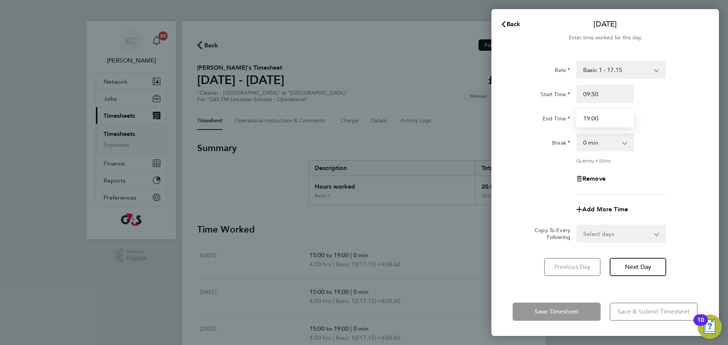
click at [511, 111] on div "End Time 19:00" at bounding box center [604, 118] width 191 height 18
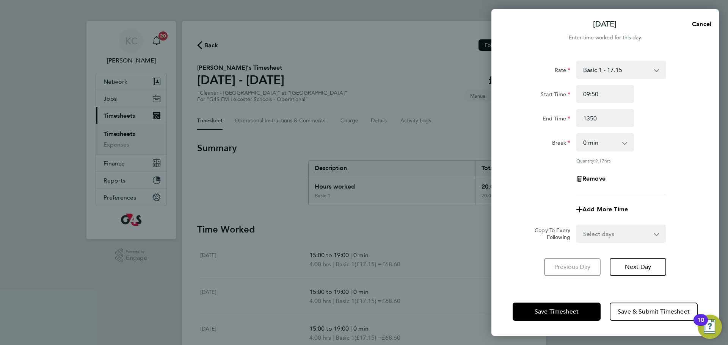
type input "13:50"
click at [666, 149] on div "Break 0 min 15 min 30 min 45 min 60 min 75 min 90 min" at bounding box center [604, 142] width 191 height 18
click at [639, 266] on span "Next Day" at bounding box center [638, 267] width 26 height 8
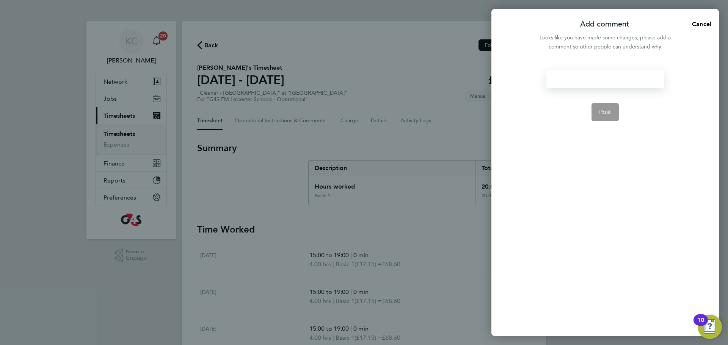
click at [582, 78] on div at bounding box center [604, 79] width 117 height 18
click at [606, 110] on span "Post" at bounding box center [605, 112] width 13 height 8
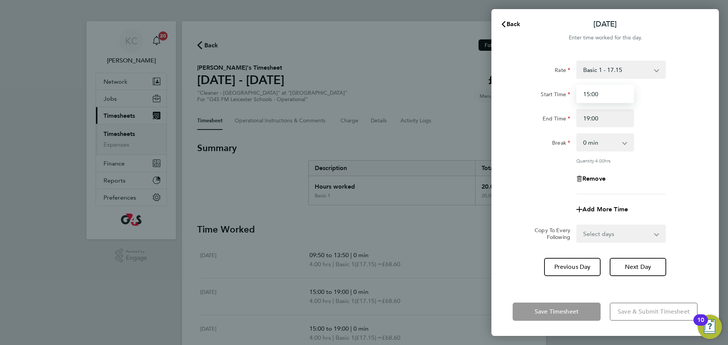
click at [606, 89] on input "15:00" at bounding box center [605, 94] width 58 height 18
type input "1"
type input "09:05"
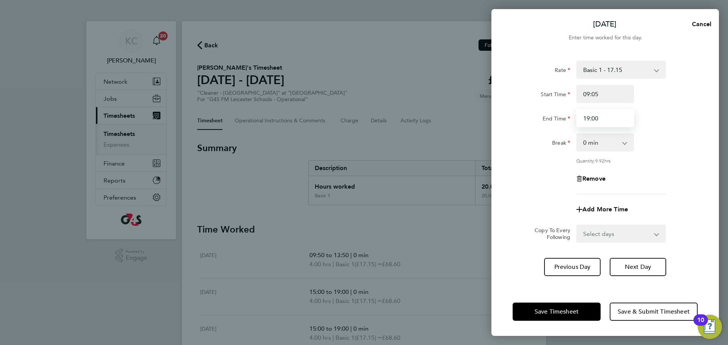
drag, startPoint x: 607, startPoint y: 119, endPoint x: 554, endPoint y: 119, distance: 53.4
click at [554, 119] on div "End Time 19:00" at bounding box center [604, 118] width 191 height 18
type input "13:05"
click at [635, 263] on span "Next Day" at bounding box center [638, 267] width 26 height 8
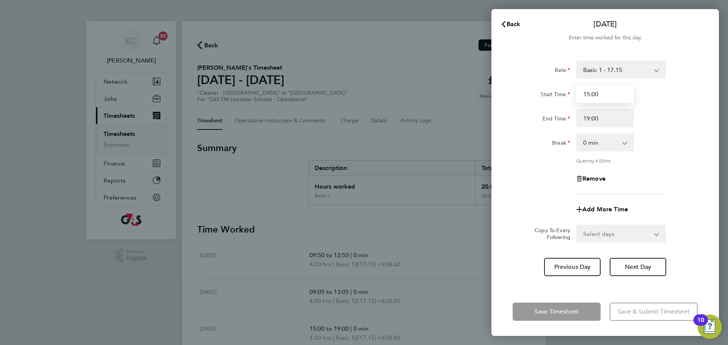
drag, startPoint x: 600, startPoint y: 91, endPoint x: 516, endPoint y: 80, distance: 85.2
click at [516, 80] on div "Rate Basic 1 - 17.15 x2 - 34.30 x1.5 - 24.33 Start Time 15:00 End Time 19:00 Br…" at bounding box center [604, 128] width 185 height 134
type input "11:00"
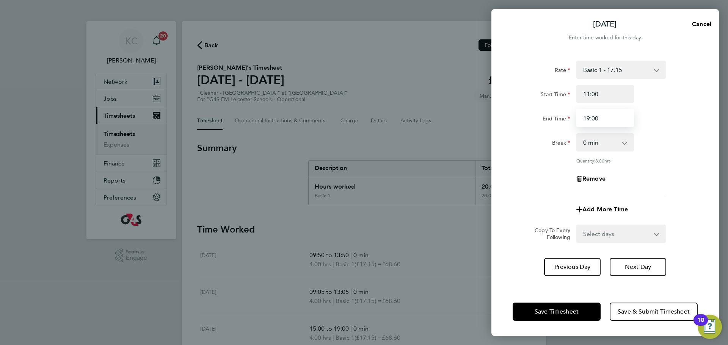
drag, startPoint x: 598, startPoint y: 117, endPoint x: 538, endPoint y: 117, distance: 59.9
click at [538, 117] on div "End Time 19:00" at bounding box center [604, 118] width 191 height 18
type input "14:15"
click at [688, 163] on div "Quantity: 3.25 hrs" at bounding box center [604, 161] width 191 height 6
click at [614, 92] on input "11:00" at bounding box center [605, 94] width 58 height 18
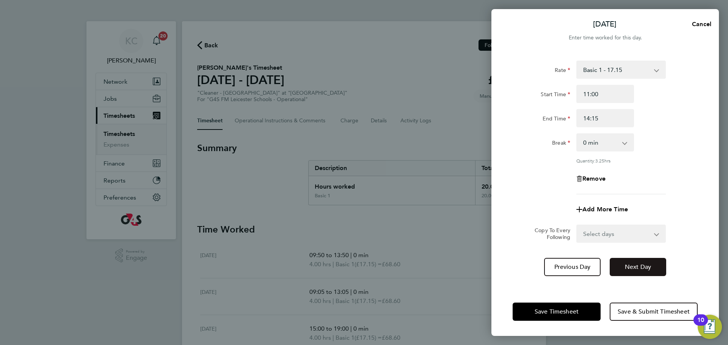
click at [630, 269] on span "Next Day" at bounding box center [638, 267] width 26 height 8
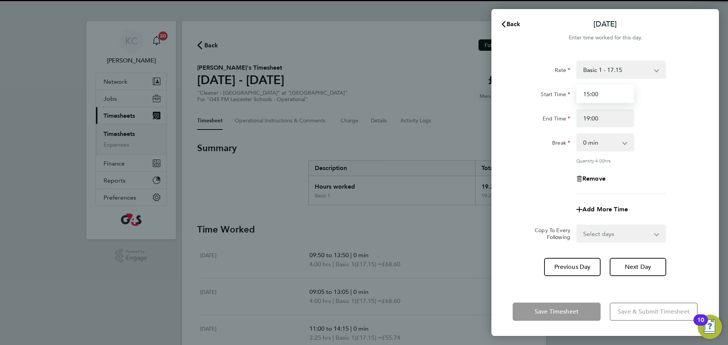
drag, startPoint x: 608, startPoint y: 92, endPoint x: 548, endPoint y: 92, distance: 59.1
click at [548, 92] on div "Start Time 15:00" at bounding box center [604, 94] width 191 height 18
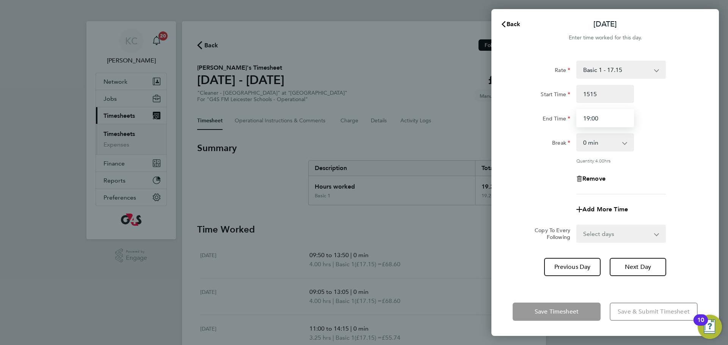
type input "15:15"
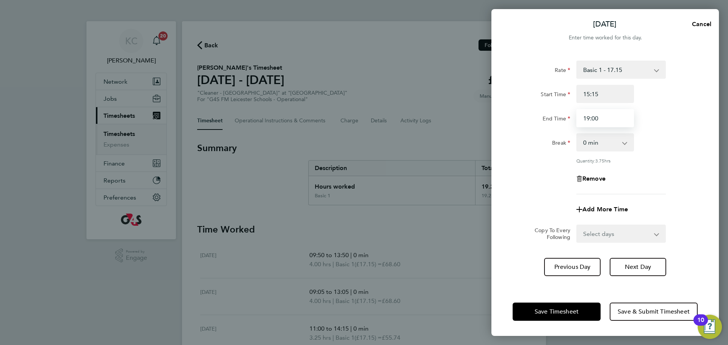
drag, startPoint x: 608, startPoint y: 117, endPoint x: 542, endPoint y: 110, distance: 66.6
click at [542, 110] on div "End Time 19:00" at bounding box center [604, 118] width 191 height 18
type input "18:15"
click at [655, 152] on div "Rate Basic 1 - 17.15 x2 - 34.30 x1.5 - 24.33 Start Time 15:15 End Time 18:15 Br…" at bounding box center [604, 128] width 185 height 134
drag, startPoint x: 602, startPoint y: 116, endPoint x: 535, endPoint y: 128, distance: 68.4
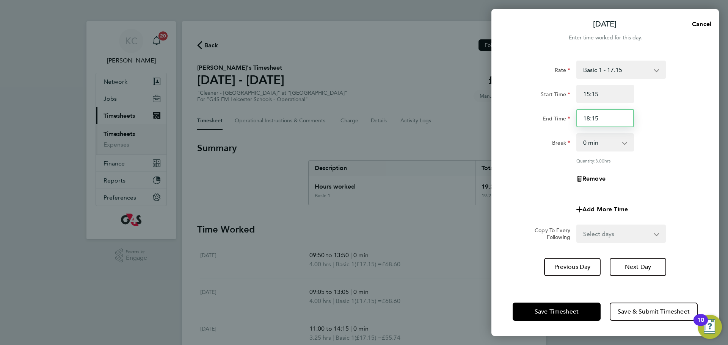
click at [535, 128] on div "Rate Basic 1 - 17.15 x2 - 34.30 x1.5 - 24.33 Start Time 15:15 End Time 18:15 Br…" at bounding box center [604, 128] width 185 height 134
type input "19:15"
click at [632, 273] on button "Next Day" at bounding box center [637, 267] width 56 height 18
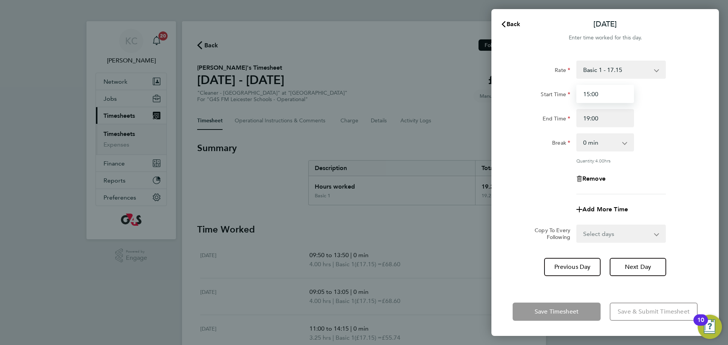
click at [619, 92] on input "15:00" at bounding box center [605, 94] width 58 height 18
type input "15:15"
click at [616, 115] on input "19:00" at bounding box center [605, 118] width 58 height 18
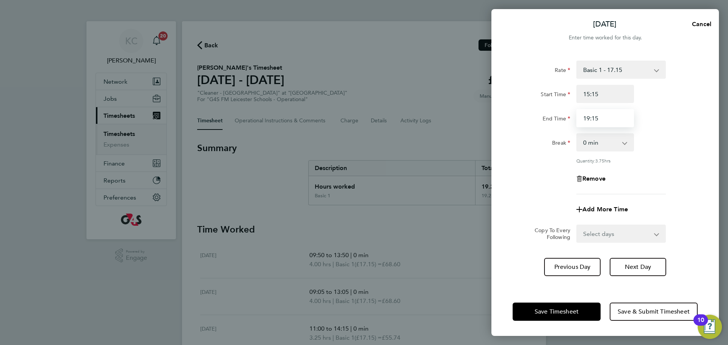
type input "19:15"
click at [668, 154] on div "Rate Basic 1 - 17.15 x2 - 34.30 x1.5 - 24.33 Start Time 15:15 End Time 19:15 Br…" at bounding box center [604, 128] width 185 height 134
click at [556, 266] on span "Previous Day" at bounding box center [572, 267] width 36 height 8
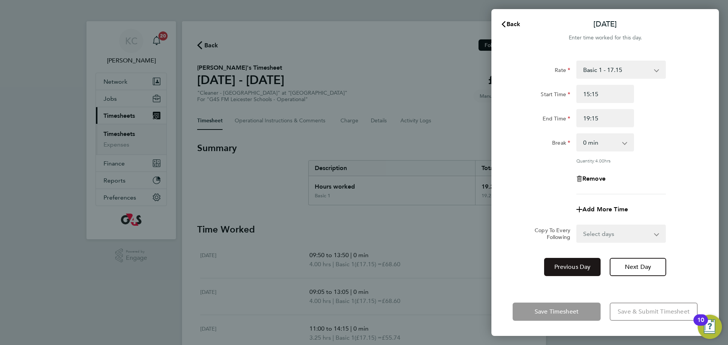
click at [556, 266] on span "Previous Day" at bounding box center [572, 267] width 36 height 8
click at [567, 267] on span "Previous Day" at bounding box center [572, 267] width 36 height 8
click at [554, 267] on span "Previous Day" at bounding box center [572, 267] width 36 height 8
click at [515, 24] on span "Back" at bounding box center [513, 23] width 14 height 7
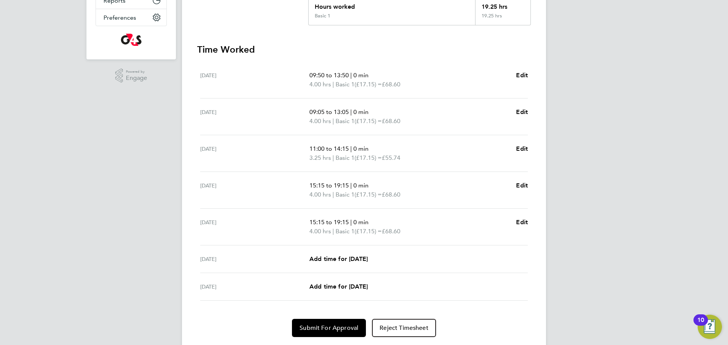
scroll to position [202, 0]
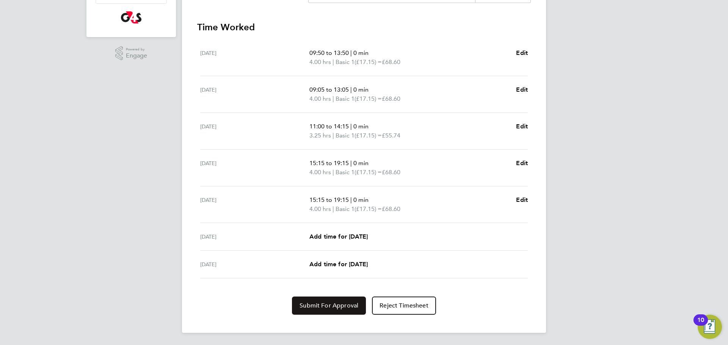
click at [314, 307] on span "Submit For Approval" at bounding box center [328, 306] width 59 height 8
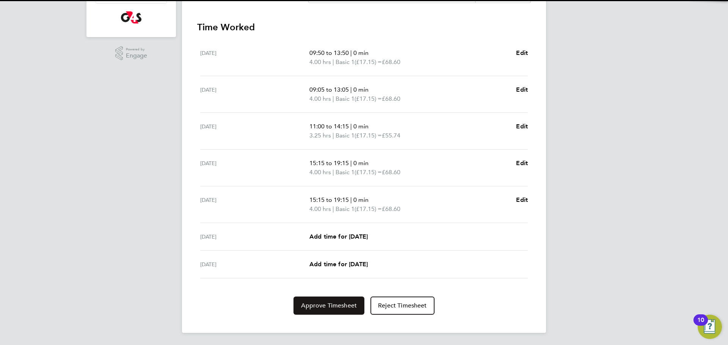
click at [323, 302] on span "Approve Timesheet" at bounding box center [329, 306] width 56 height 8
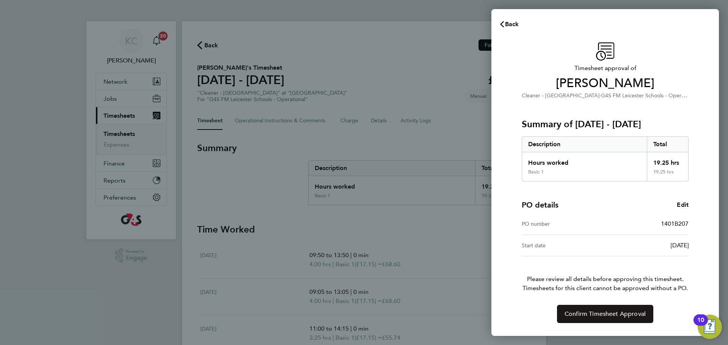
click at [581, 315] on span "Confirm Timesheet Approval" at bounding box center [604, 314] width 81 height 8
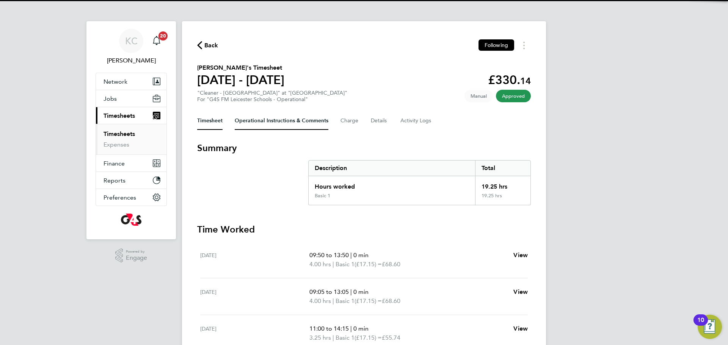
click at [260, 121] on Comments-tab "Operational Instructions & Comments" at bounding box center [282, 121] width 94 height 18
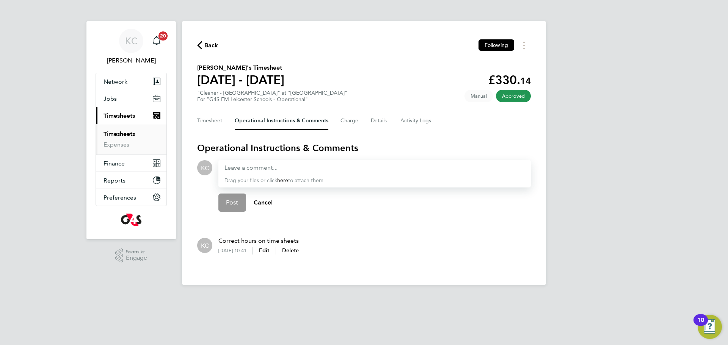
click at [204, 43] on span "Back" at bounding box center [211, 45] width 14 height 9
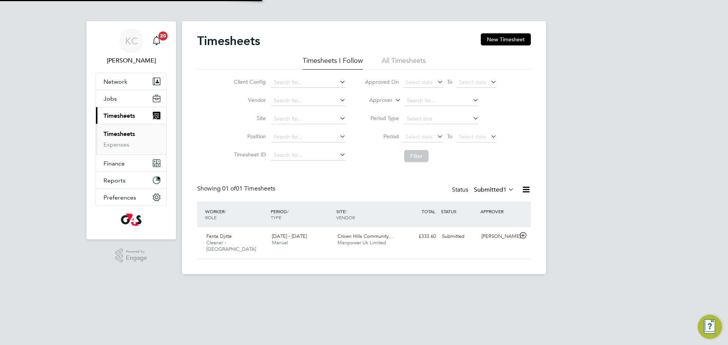
scroll to position [19, 66]
click at [225, 240] on span "Cleaner - [GEOGRAPHIC_DATA]" at bounding box center [231, 246] width 50 height 13
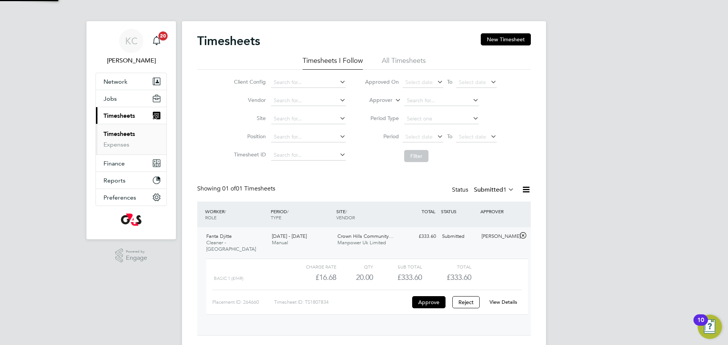
scroll to position [13, 74]
click at [499, 299] on link "View Details" at bounding box center [503, 302] width 28 height 6
click at [498, 190] on label "Submitted 1" at bounding box center [494, 190] width 40 height 8
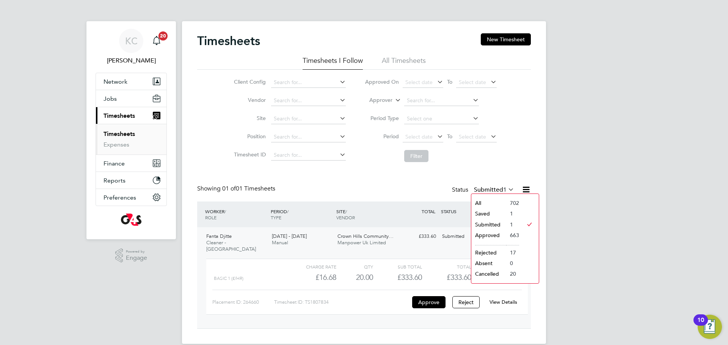
click at [500, 211] on li "Saved" at bounding box center [488, 213] width 35 height 11
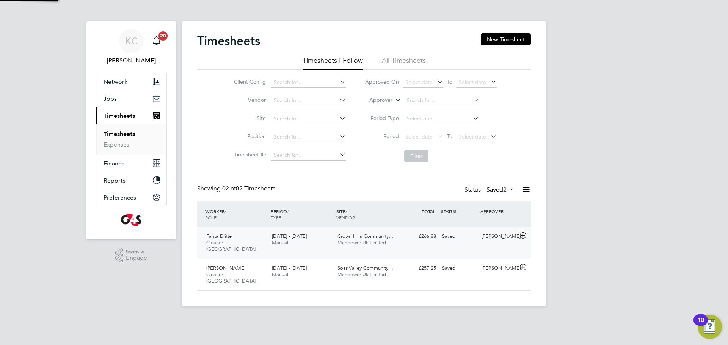
scroll to position [19, 66]
click at [221, 265] on span "[PERSON_NAME]" at bounding box center [225, 268] width 39 height 6
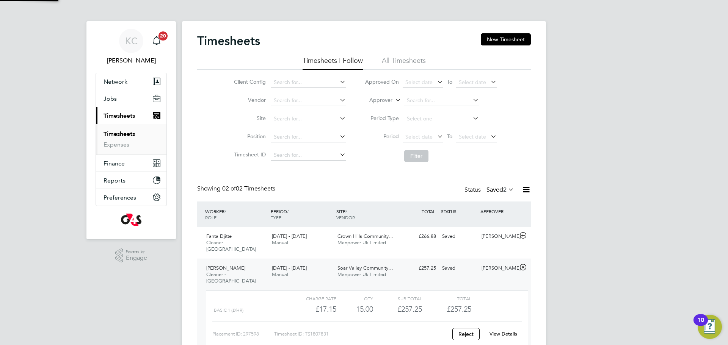
scroll to position [13, 74]
click at [509, 331] on link "View Details" at bounding box center [503, 334] width 28 height 6
click at [206, 236] on span "Fanta Djitte" at bounding box center [218, 236] width 25 height 6
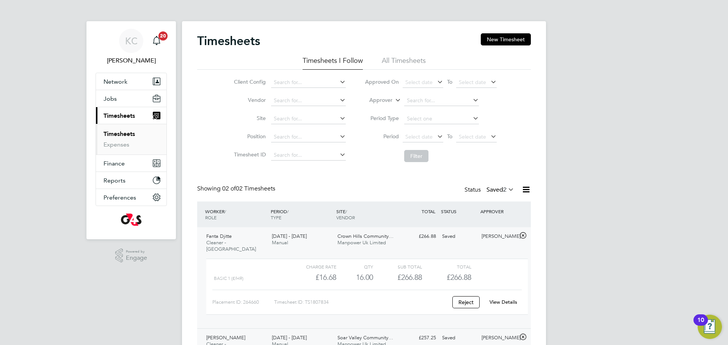
click at [500, 299] on link "View Details" at bounding box center [503, 302] width 28 height 6
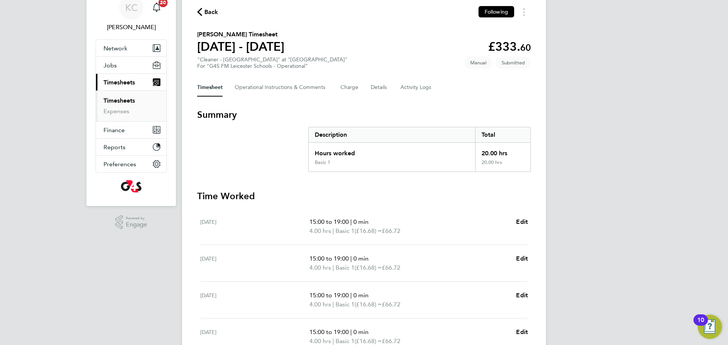
scroll to position [35, 0]
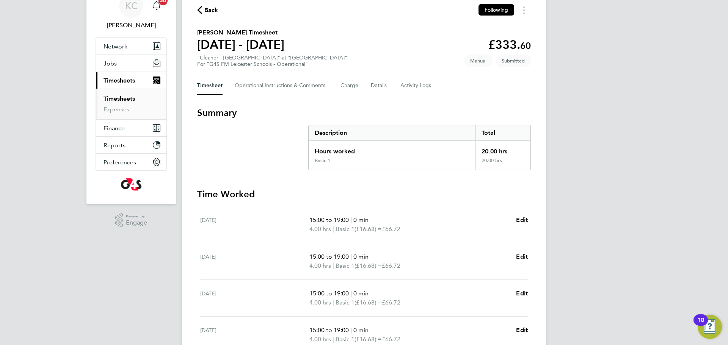
click at [524, 220] on span "Edit" at bounding box center [522, 219] width 12 height 7
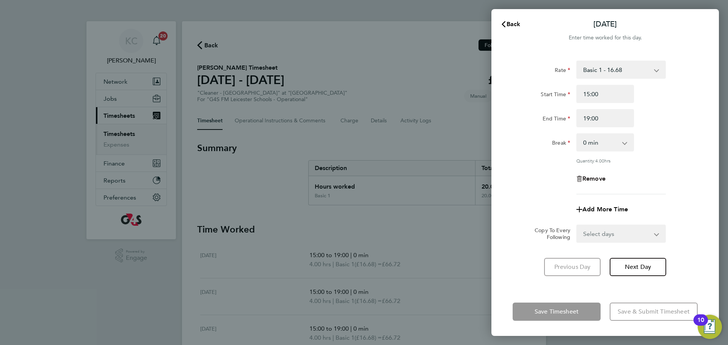
click at [599, 176] on span "Remove" at bounding box center [593, 178] width 23 height 7
select select "null"
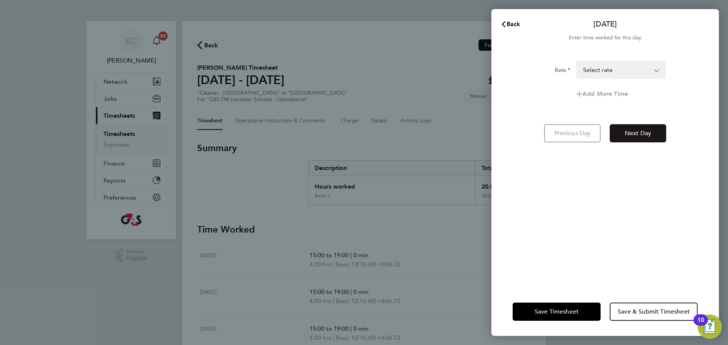
click at [642, 132] on span "Next Day" at bounding box center [638, 134] width 26 height 8
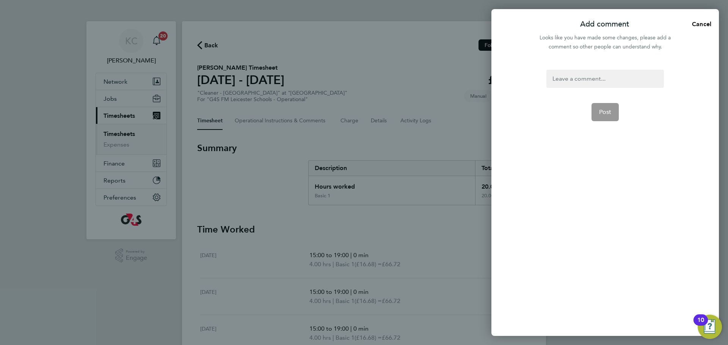
click at [562, 77] on div at bounding box center [604, 79] width 117 height 18
click at [570, 78] on div at bounding box center [604, 79] width 117 height 18
click at [633, 81] on div "Correct hours on time sheet" at bounding box center [604, 79] width 117 height 18
click at [601, 102] on form "Correct hours on time sheets Post" at bounding box center [604, 156] width 123 height 172
click at [599, 110] on span "Post" at bounding box center [605, 112] width 13 height 8
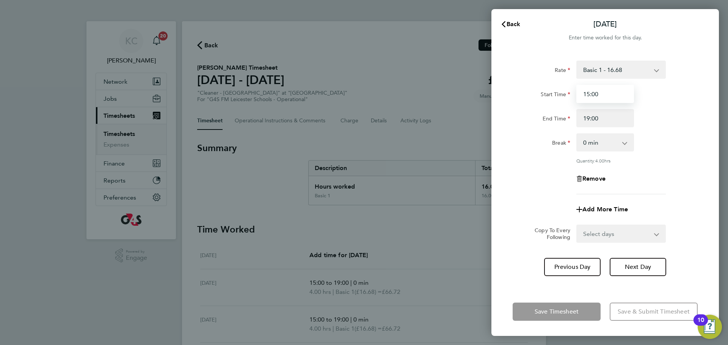
drag, startPoint x: 602, startPoint y: 97, endPoint x: 440, endPoint y: 87, distance: 161.8
click at [440, 87] on div "Back [DATE] Enter time worked for this day. Rate Basic 1 - 16.68 Start Time 15:…" at bounding box center [364, 172] width 728 height 345
type input "09:00"
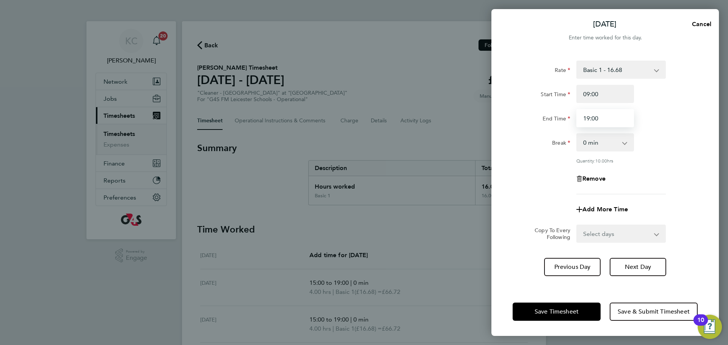
drag, startPoint x: 606, startPoint y: 119, endPoint x: 448, endPoint y: 121, distance: 158.1
click at [448, 121] on div "[DATE] Cancel Enter time worked for this day. Rate Basic 1 - 16.68 Start Time 0…" at bounding box center [364, 172] width 728 height 345
type input "13:00"
click at [648, 266] on span "Next Day" at bounding box center [638, 267] width 26 height 8
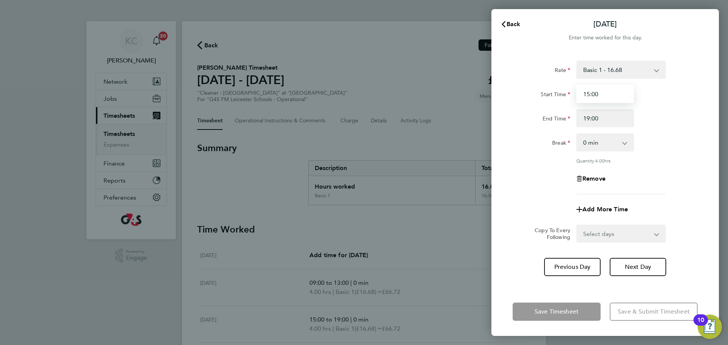
drag, startPoint x: 609, startPoint y: 94, endPoint x: 508, endPoint y: 69, distance: 105.1
click at [508, 69] on div "Rate Basic 1 - 16.68 Start Time 15:00 End Time 19:00 Break 0 min 15 min 30 min …" at bounding box center [604, 170] width 227 height 236
type input "09:00"
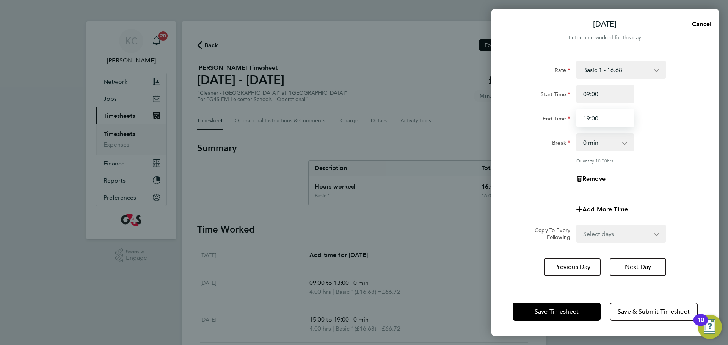
drag, startPoint x: 616, startPoint y: 121, endPoint x: 410, endPoint y: 91, distance: 208.8
click at [416, 98] on div "[DATE] Cancel Enter time worked for this day. Rate Basic 1 - 16.68 Start Time 0…" at bounding box center [364, 172] width 728 height 345
type input "13:00"
click at [633, 270] on button "Next Day" at bounding box center [637, 267] width 56 height 18
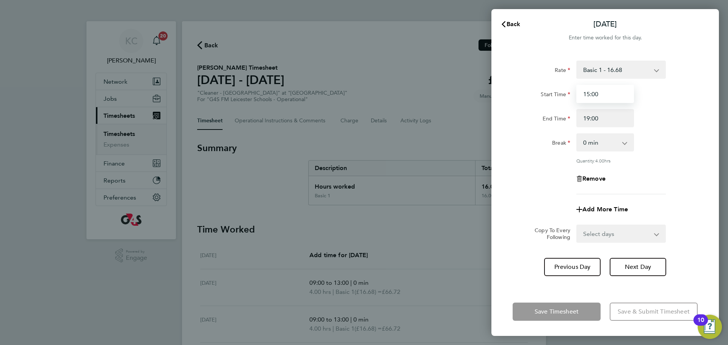
click at [610, 96] on input "15:00" at bounding box center [605, 94] width 58 height 18
type input "15:15"
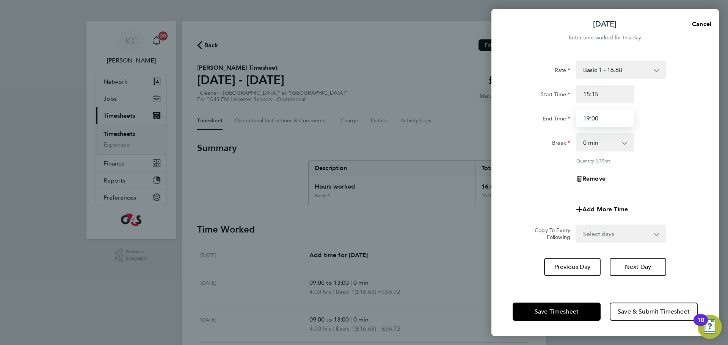
click at [605, 120] on input "19:00" at bounding box center [605, 118] width 58 height 18
type input "19:15"
click at [640, 265] on span "Next Day" at bounding box center [638, 267] width 26 height 8
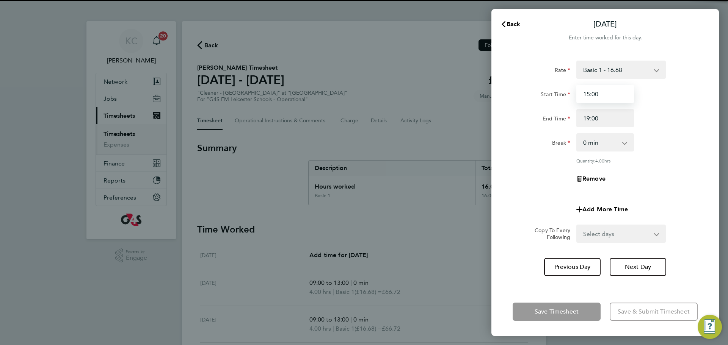
click at [602, 97] on input "15:00" at bounding box center [605, 94] width 58 height 18
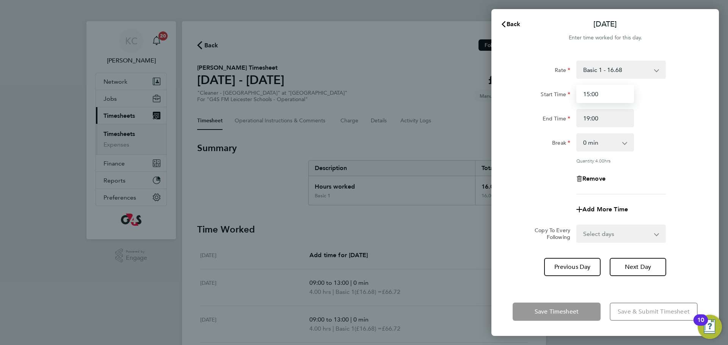
click at [608, 98] on input "15:00" at bounding box center [605, 94] width 58 height 18
type input "15:15"
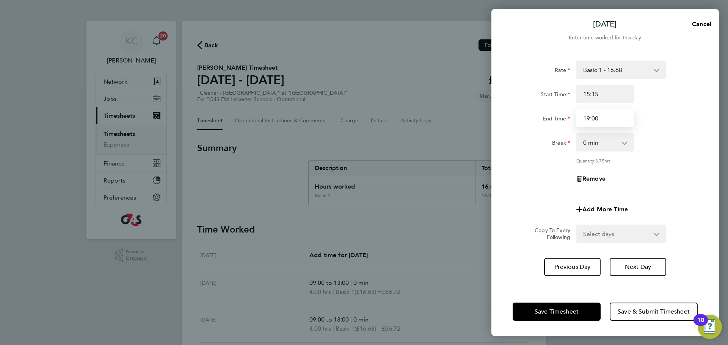
click at [602, 121] on input "19:00" at bounding box center [605, 118] width 58 height 18
type input "19:15"
drag, startPoint x: 544, startPoint y: 312, endPoint x: 539, endPoint y: 307, distance: 6.5
click at [544, 311] on span "Save Timesheet" at bounding box center [556, 312] width 44 height 8
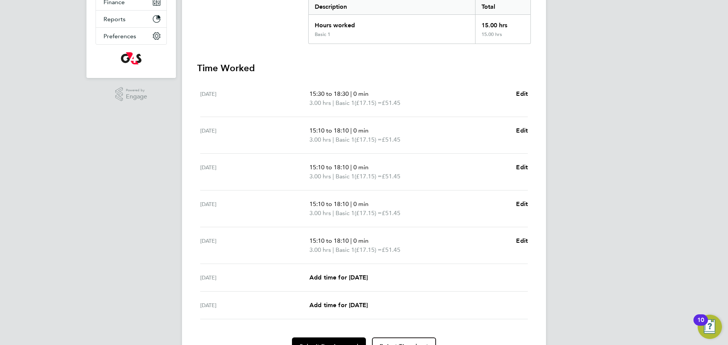
scroll to position [174, 0]
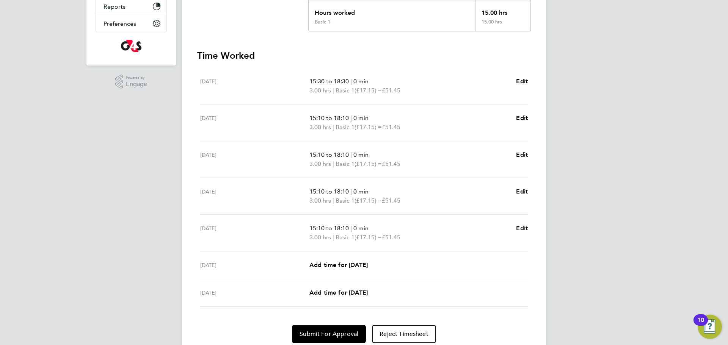
click at [522, 231] on span "Edit" at bounding box center [522, 228] width 12 height 7
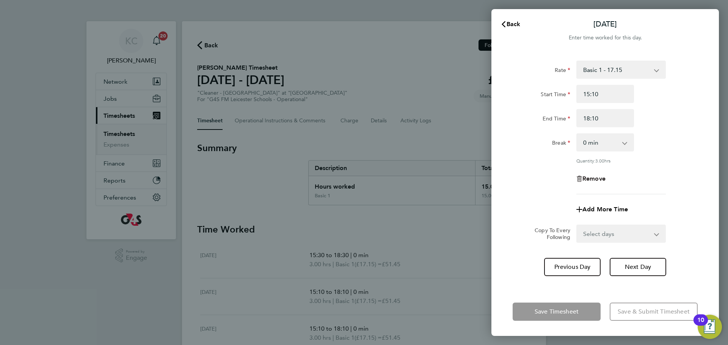
click at [594, 176] on span "Remove" at bounding box center [593, 178] width 23 height 7
select select "null"
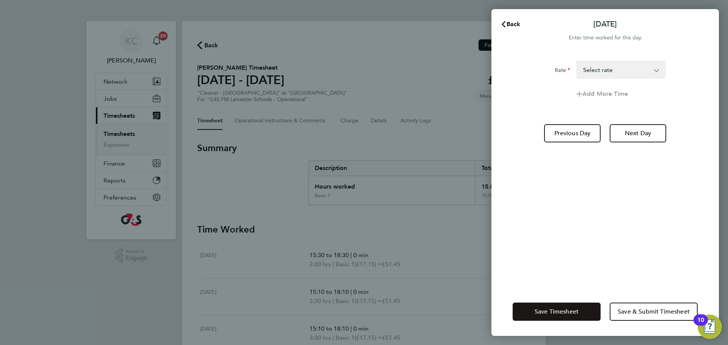
click at [555, 315] on span "Save Timesheet" at bounding box center [556, 312] width 44 height 8
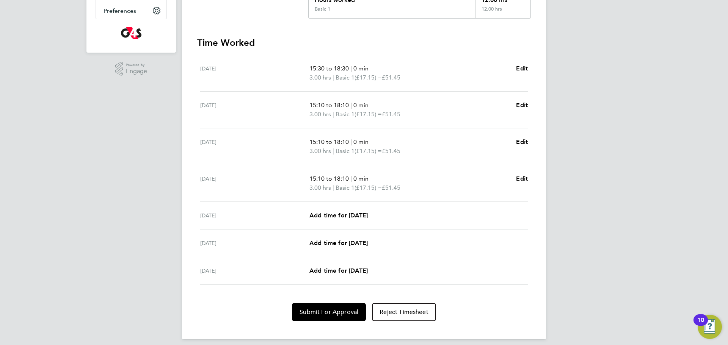
scroll to position [193, 0]
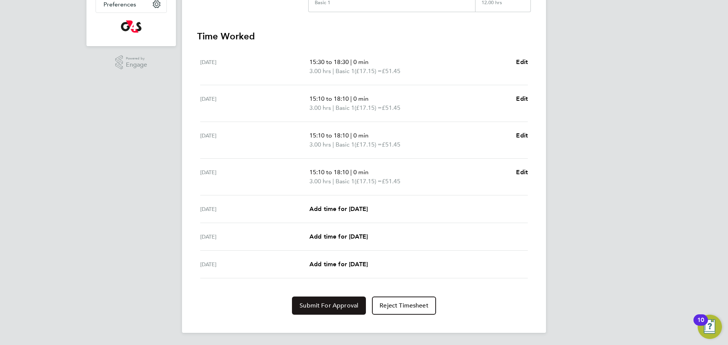
click at [338, 308] on span "Submit For Approval" at bounding box center [328, 306] width 59 height 8
click at [336, 307] on span "Approve Timesheet" at bounding box center [329, 306] width 56 height 8
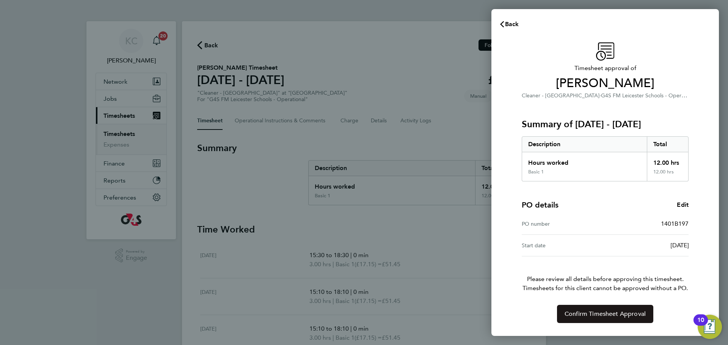
click at [606, 318] on button "Confirm Timesheet Approval" at bounding box center [605, 314] width 96 height 18
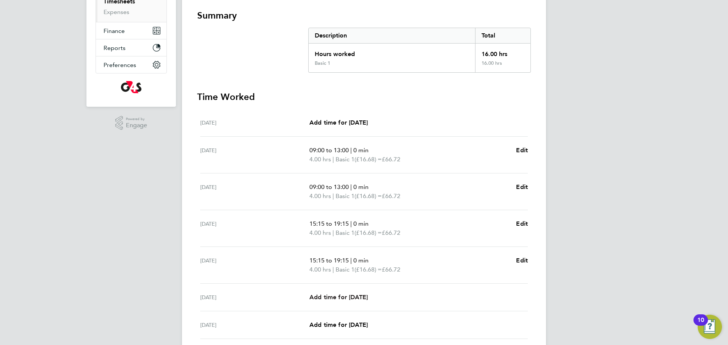
scroll to position [193, 0]
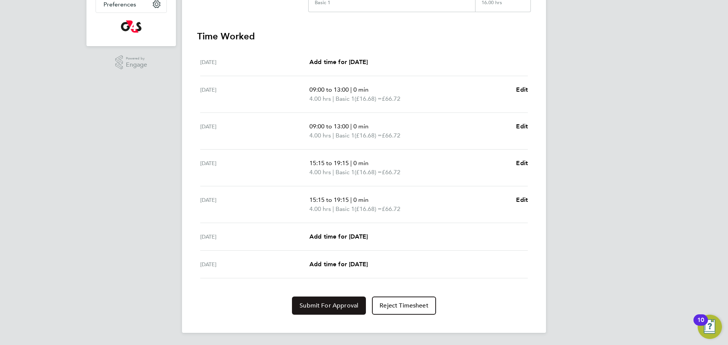
click at [334, 302] on button "Submit For Approval" at bounding box center [329, 306] width 74 height 18
click at [332, 308] on span "Approve Timesheet" at bounding box center [329, 306] width 56 height 8
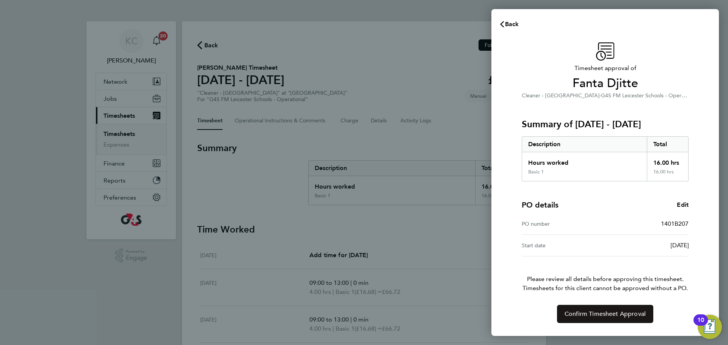
click at [593, 308] on button "Confirm Timesheet Approval" at bounding box center [605, 314] width 96 height 18
